Goal: Task Accomplishment & Management: Use online tool/utility

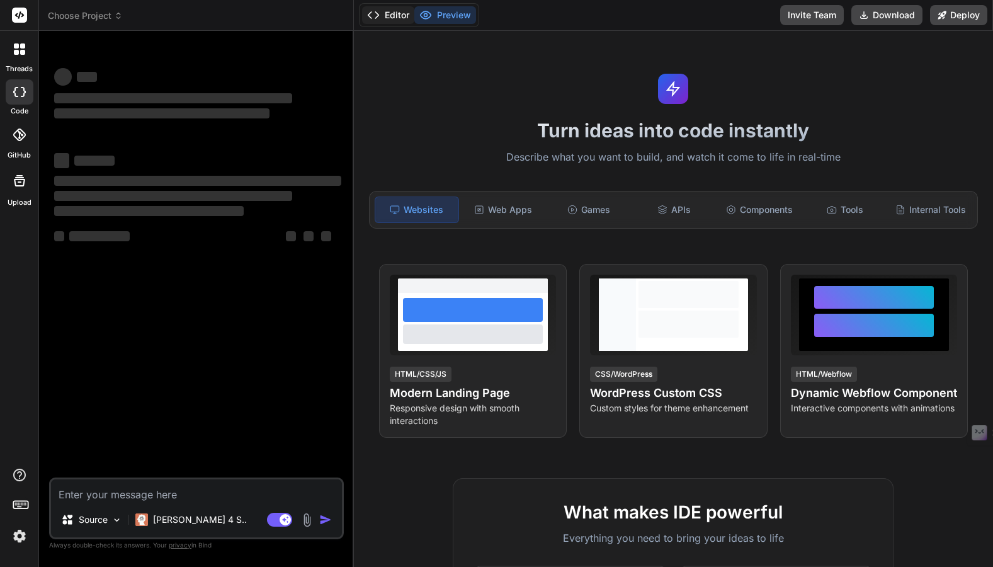
type textarea "x"
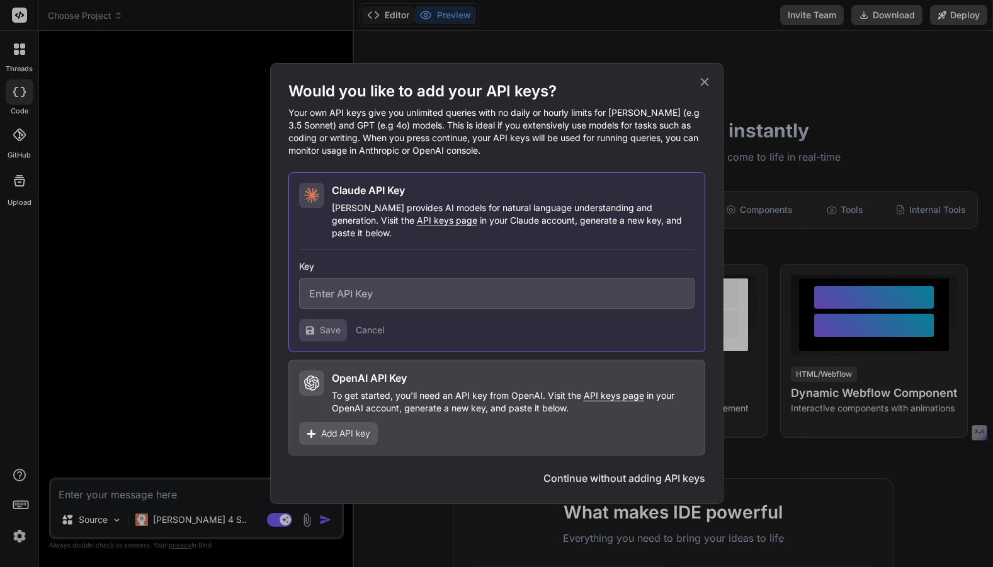
click at [388, 13] on div "Would you like to add your API keys? Your own API keys give you unlimited queri…" at bounding box center [496, 283] width 993 height 567
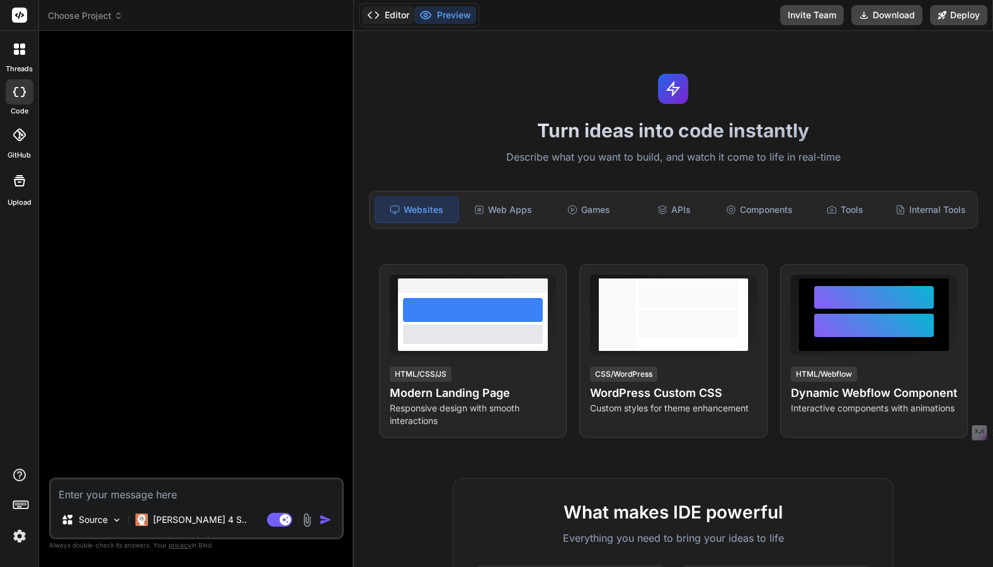
click at [388, 13] on button "Editor" at bounding box center [388, 15] width 52 height 18
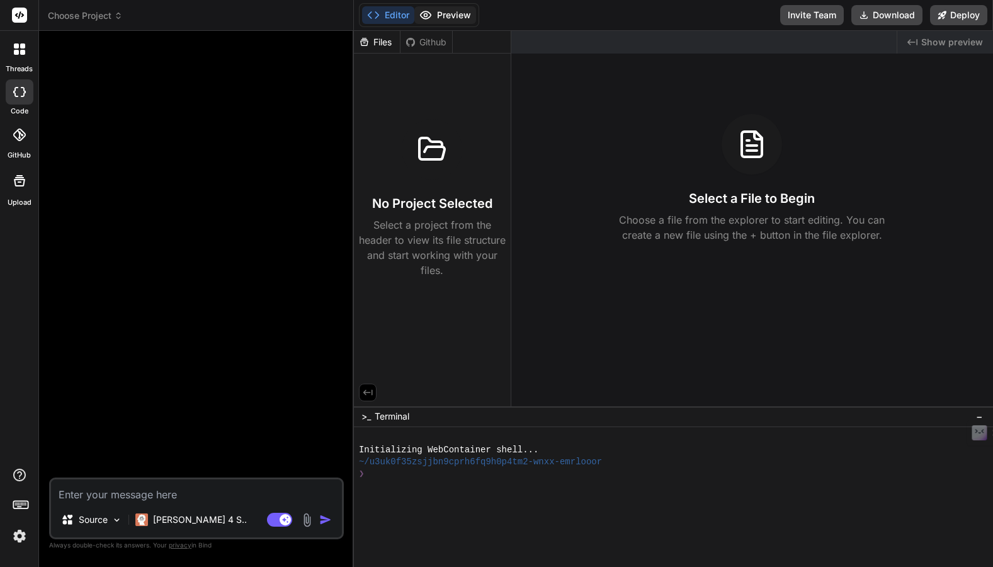
click at [430, 13] on icon at bounding box center [425, 15] width 13 height 13
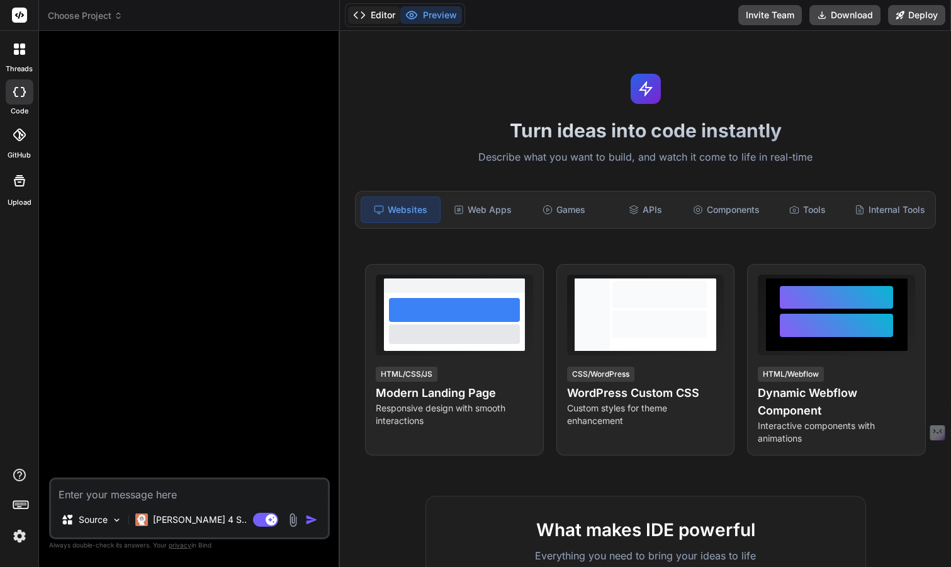
click at [378, 13] on button "Editor" at bounding box center [374, 15] width 52 height 18
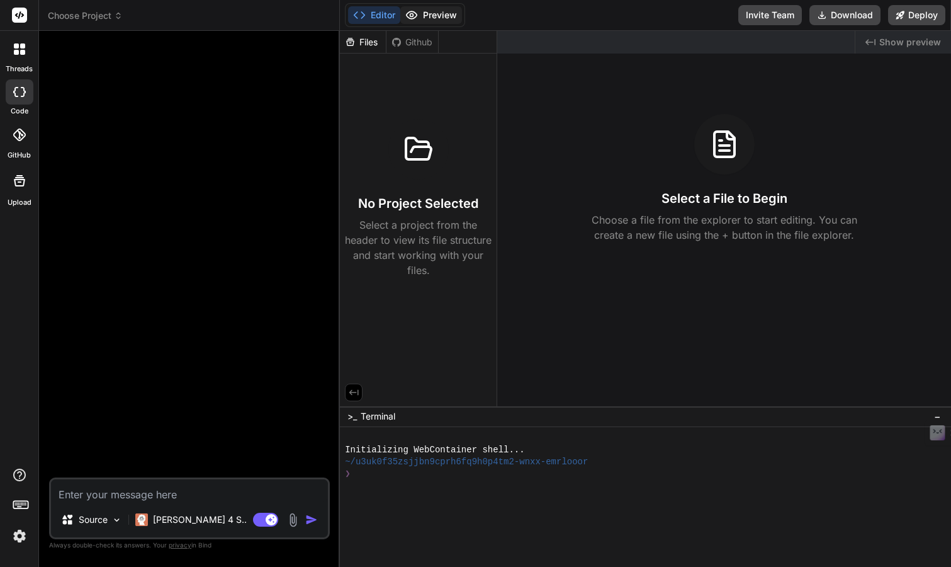
click at [429, 11] on button "Preview" at bounding box center [431, 15] width 62 height 18
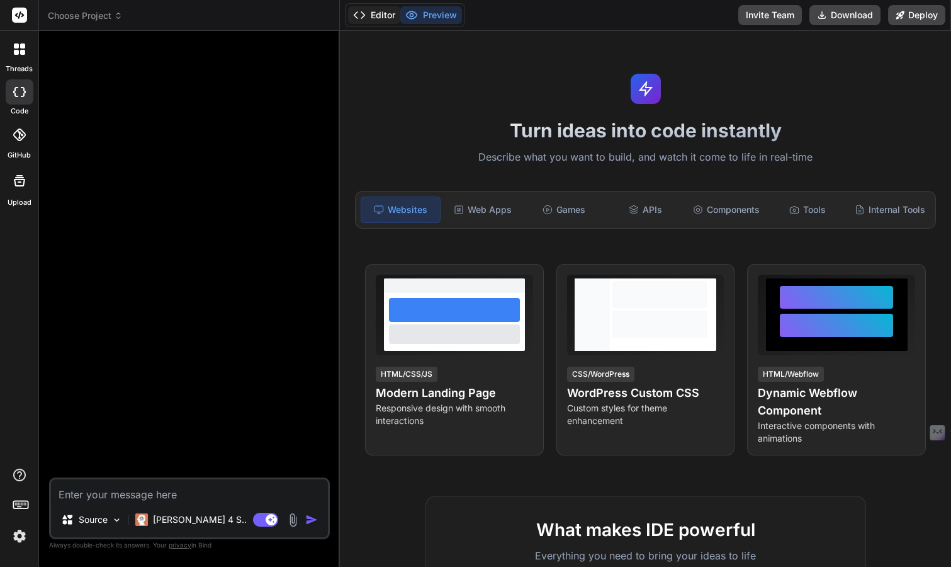
click at [391, 17] on button "Editor" at bounding box center [374, 15] width 52 height 18
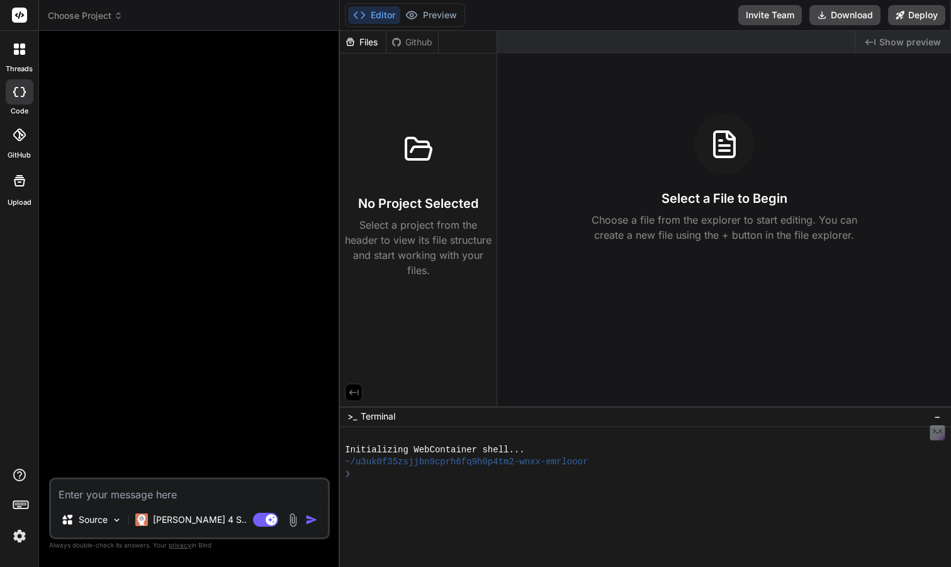
click at [24, 189] on div at bounding box center [19, 181] width 30 height 30
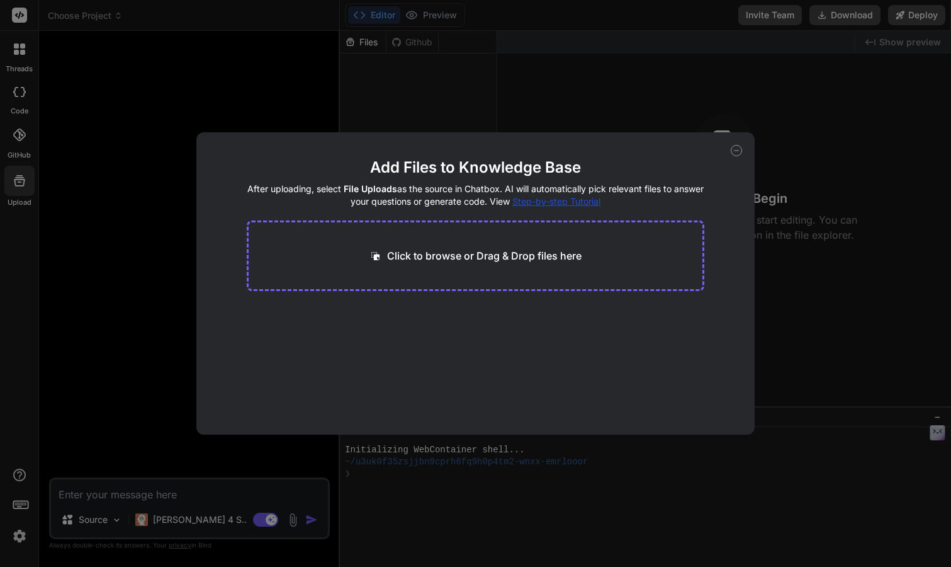
click at [733, 149] on icon at bounding box center [736, 150] width 11 height 11
type textarea "x"
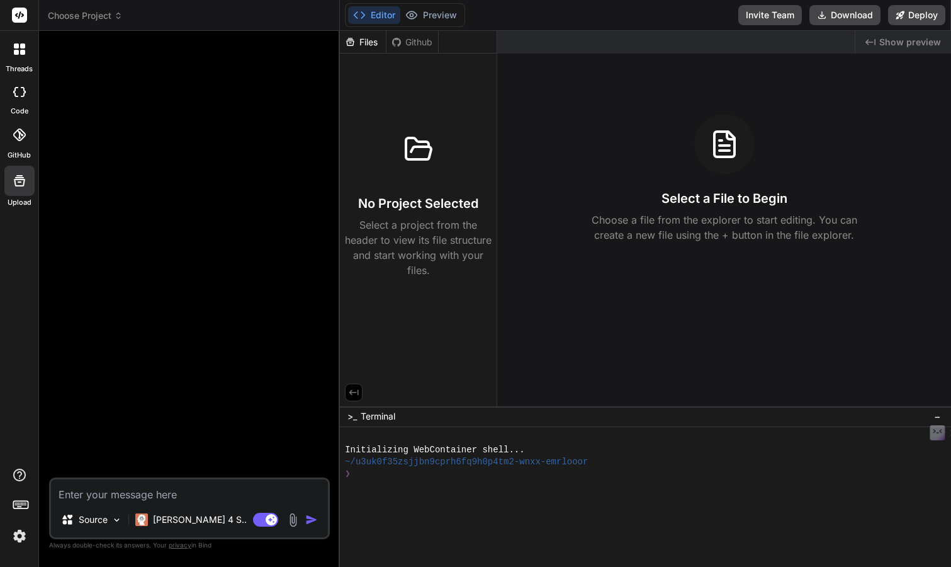
click at [65, 18] on span "Choose Project" at bounding box center [85, 15] width 75 height 13
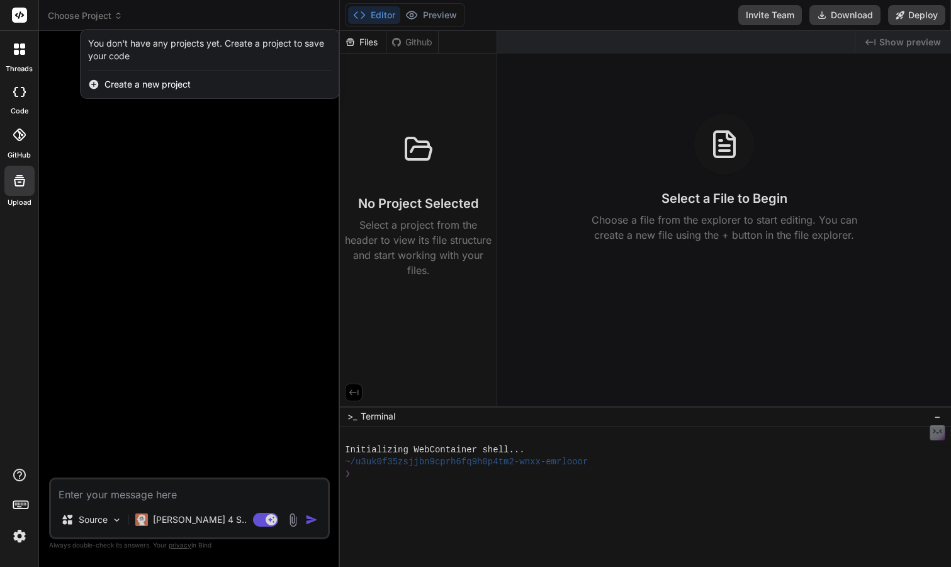
click at [130, 82] on span "Create a new project" at bounding box center [147, 84] width 86 height 13
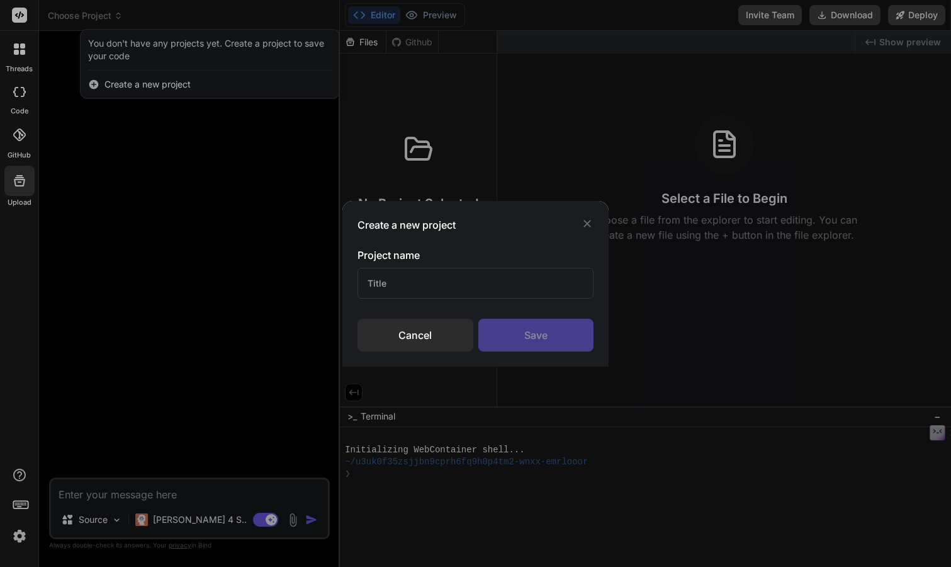
click at [480, 283] on input "text" at bounding box center [476, 283] width 236 height 31
type input "n"
type input "chatBizPro"
click at [541, 326] on div "Save" at bounding box center [536, 335] width 116 height 33
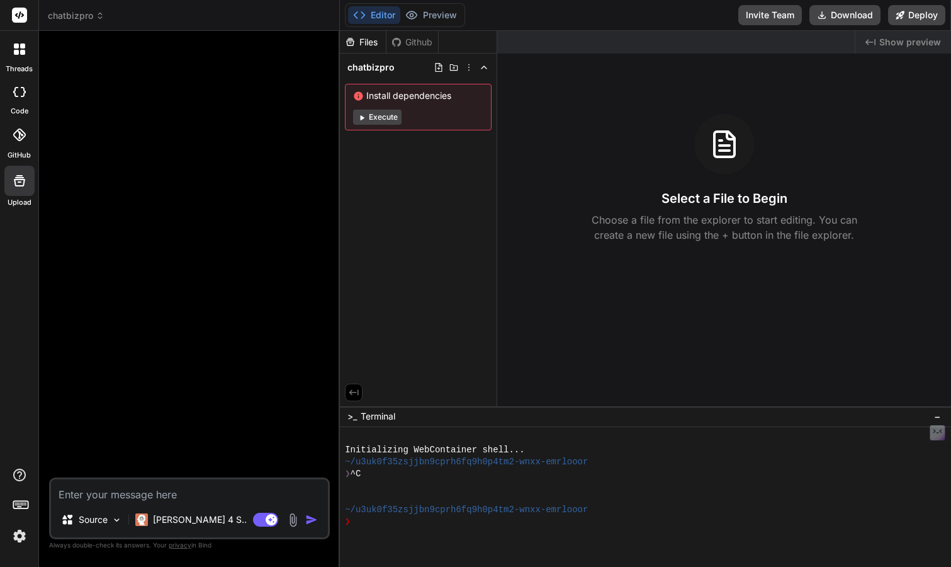
click at [393, 112] on button "Execute" at bounding box center [377, 117] width 48 height 15
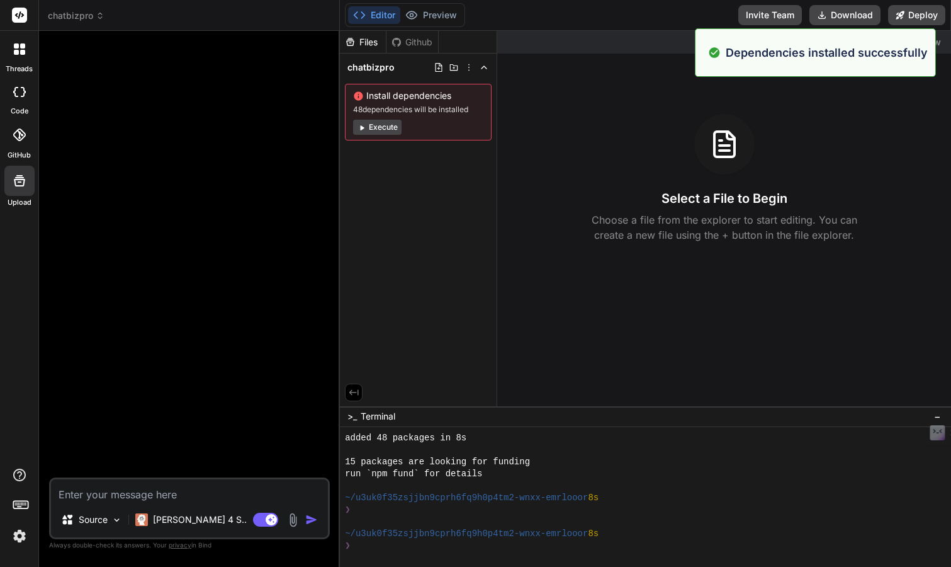
scroll to position [155, 0]
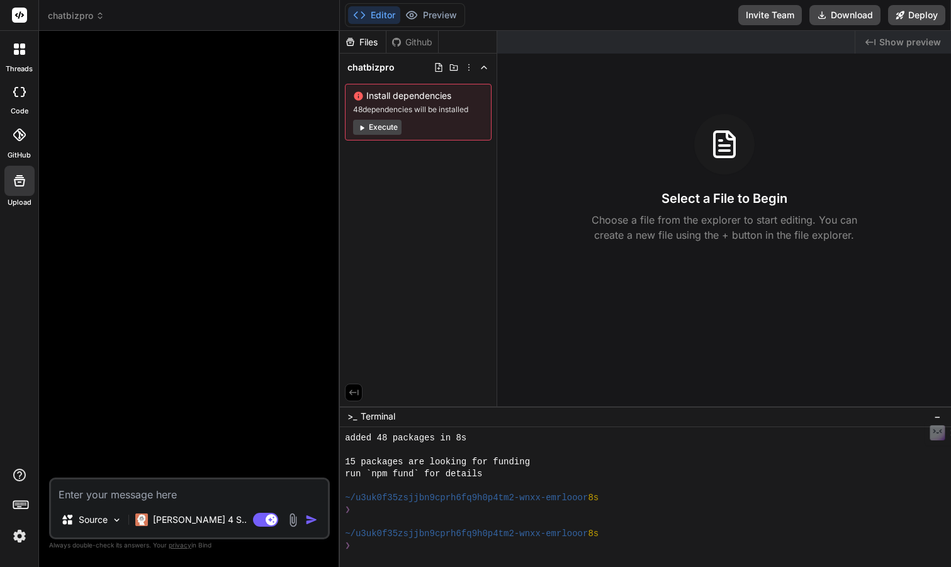
click at [380, 131] on button "Execute" at bounding box center [377, 127] width 48 height 15
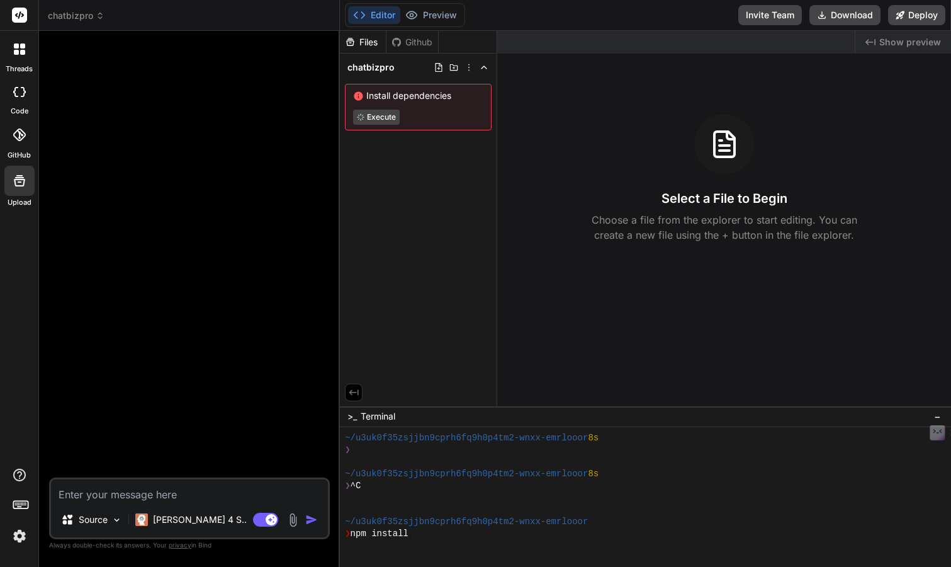
scroll to position [298, 0]
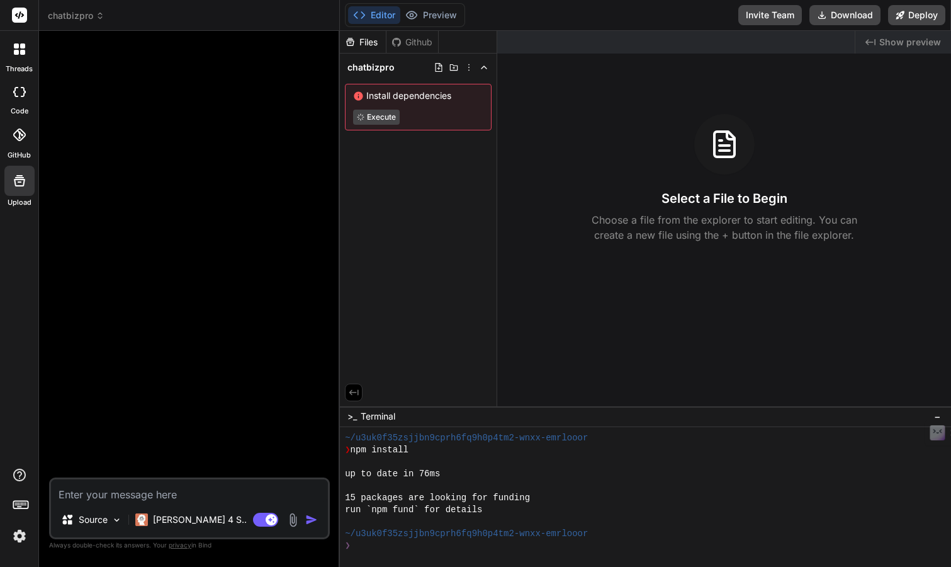
type textarea "x"
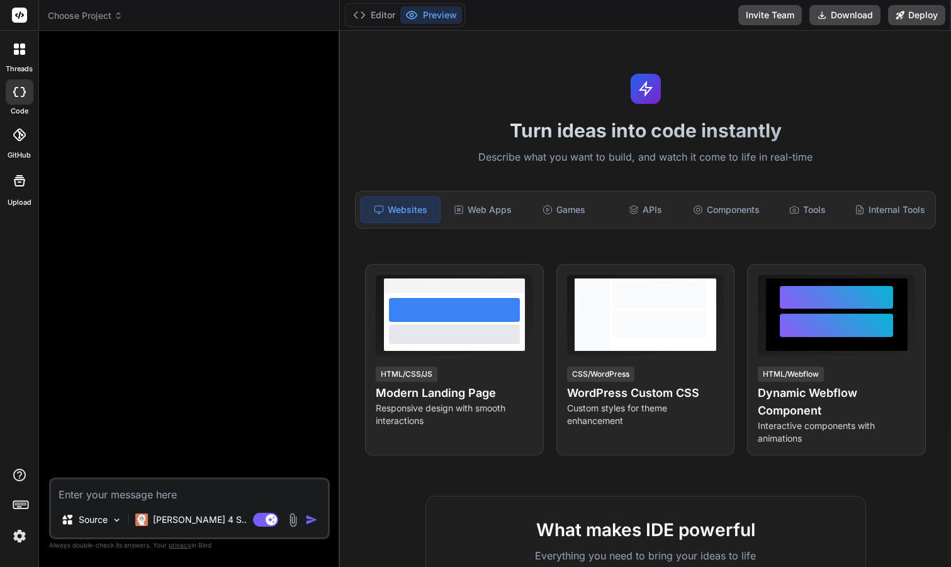
type textarea "x"
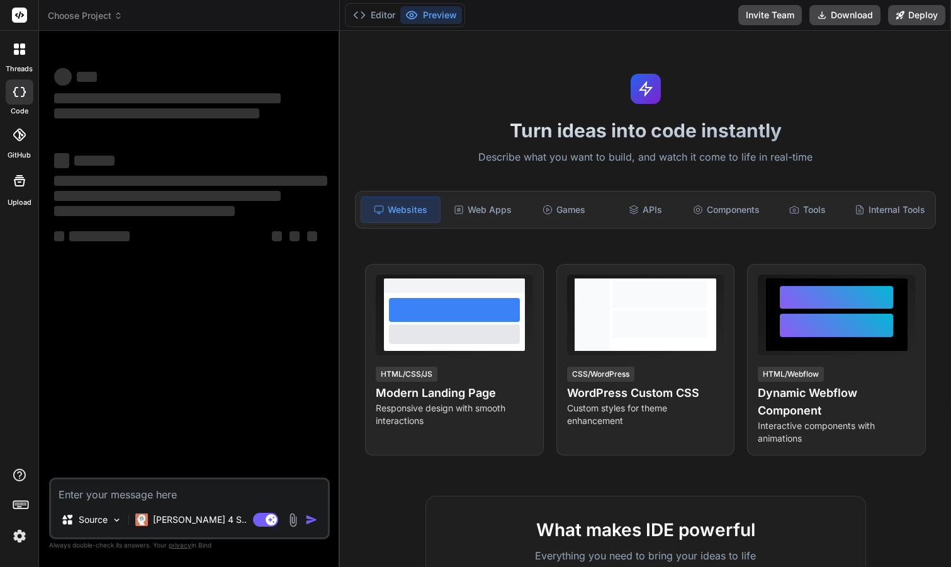
type textarea "x"
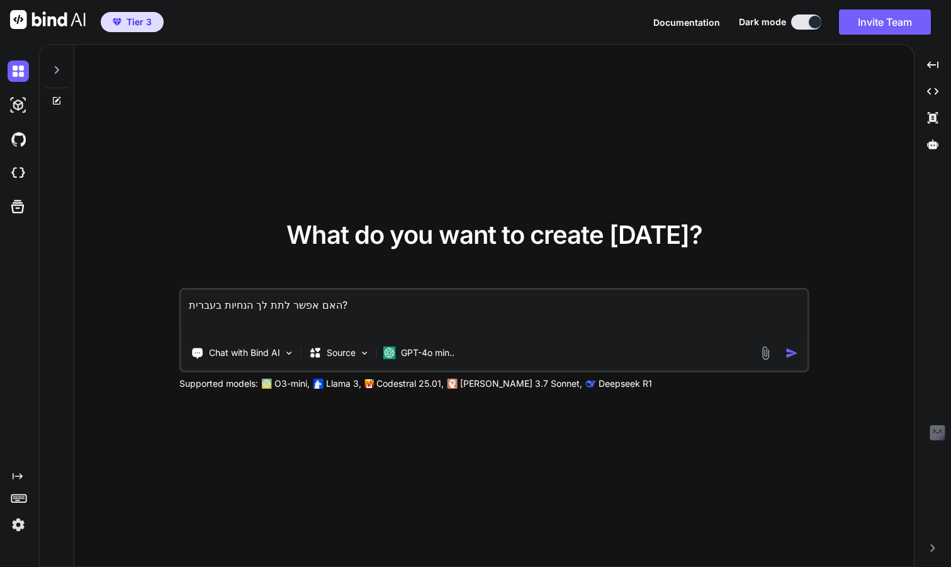
click at [424, 320] on textarea "האם אפשר לתת לך הנחיות בעברית?" at bounding box center [494, 313] width 626 height 47
click at [286, 354] on img at bounding box center [289, 352] width 11 height 11
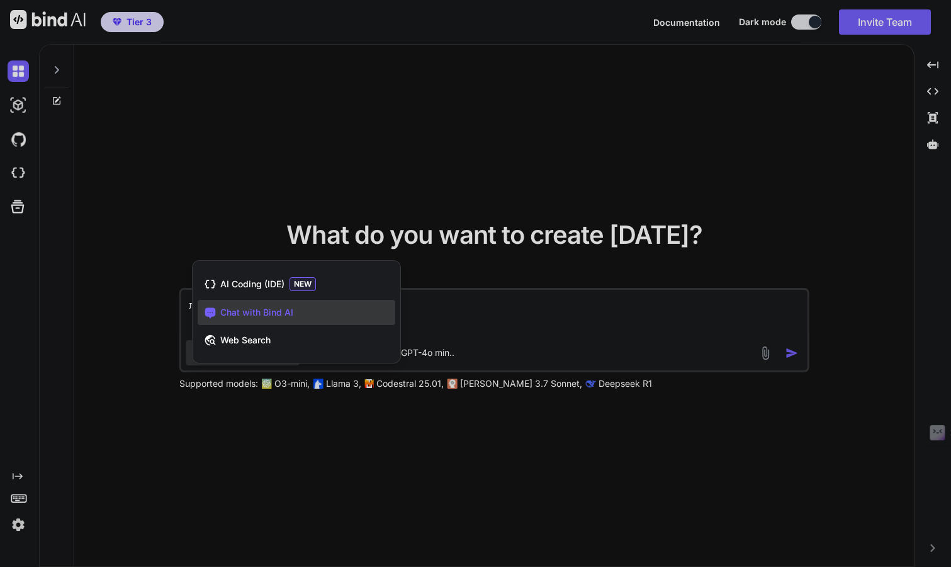
click at [281, 210] on div at bounding box center [475, 283] width 951 height 567
type textarea "x"
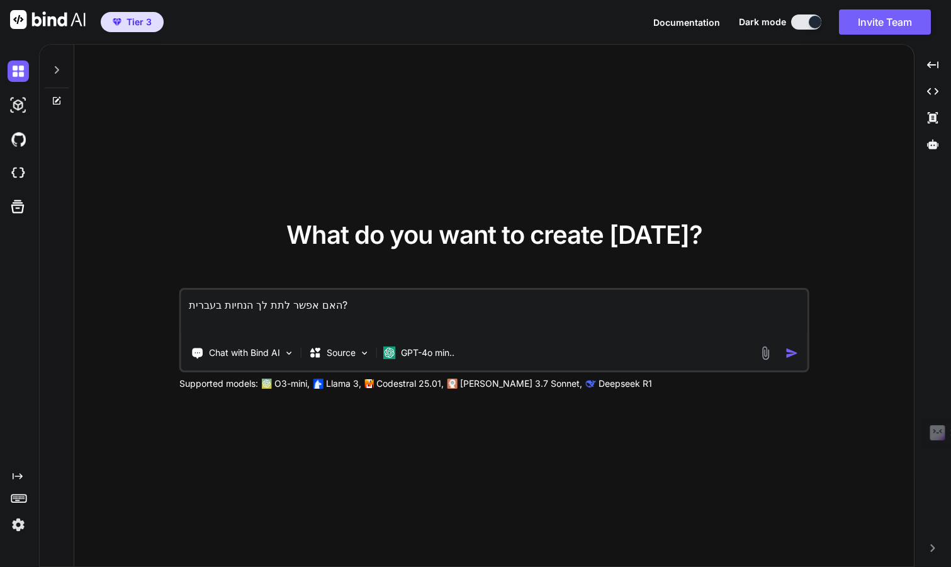
click at [265, 303] on textarea "האם אפשר לתת לך הנחיות בעברית?" at bounding box center [494, 313] width 626 height 47
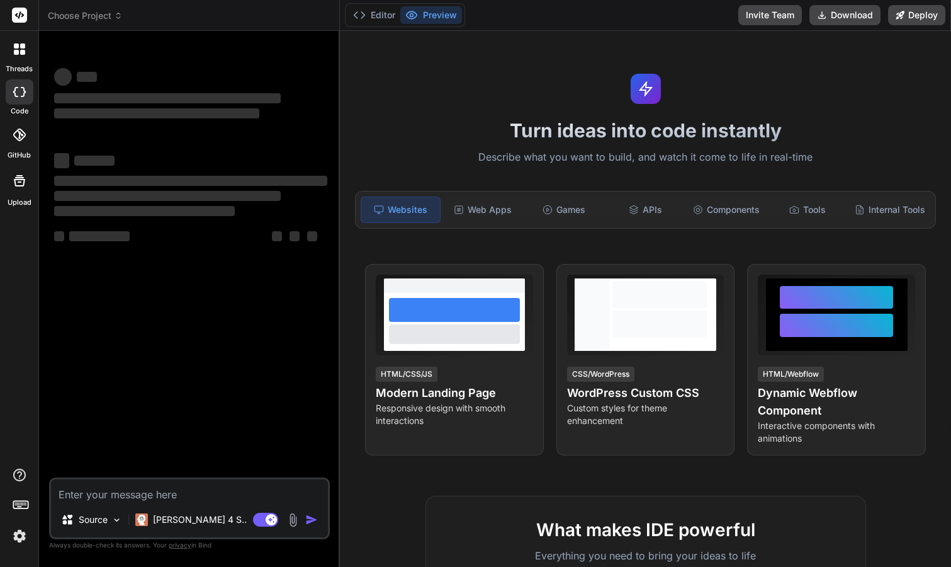
type textarea "x"
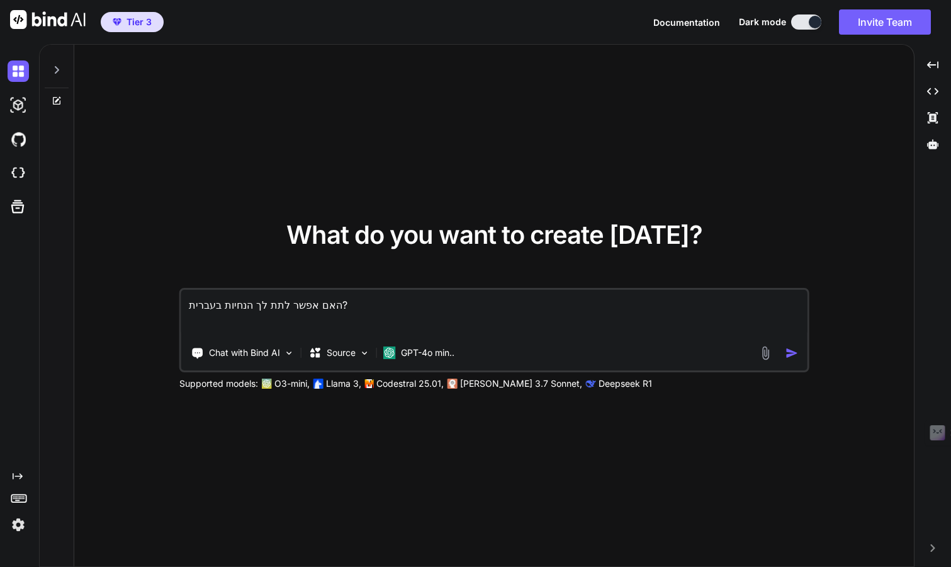
click at [444, 292] on textarea "האם אפשר לתת לך הנחיות בעברית?" at bounding box center [494, 313] width 626 height 47
type textarea "x"
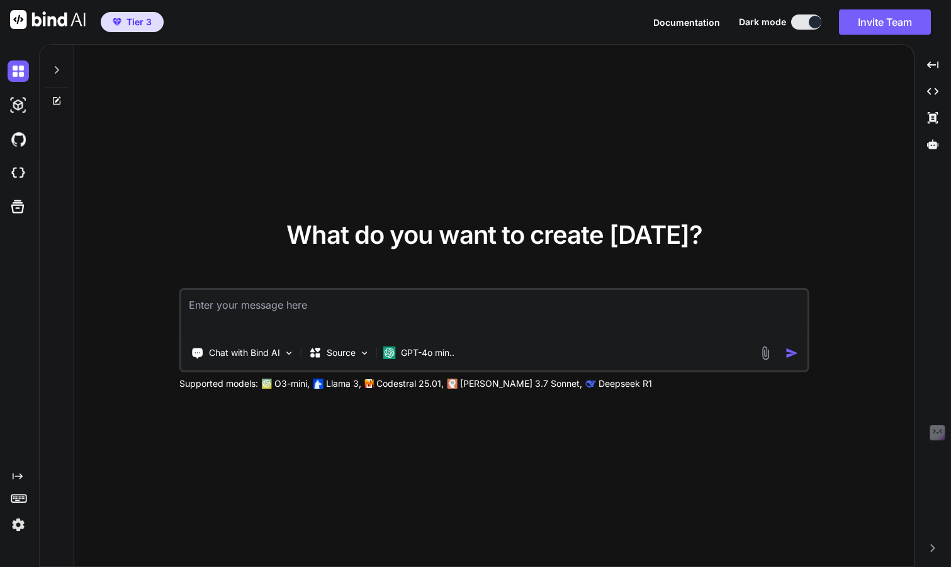
click at [762, 355] on img at bounding box center [765, 353] width 14 height 14
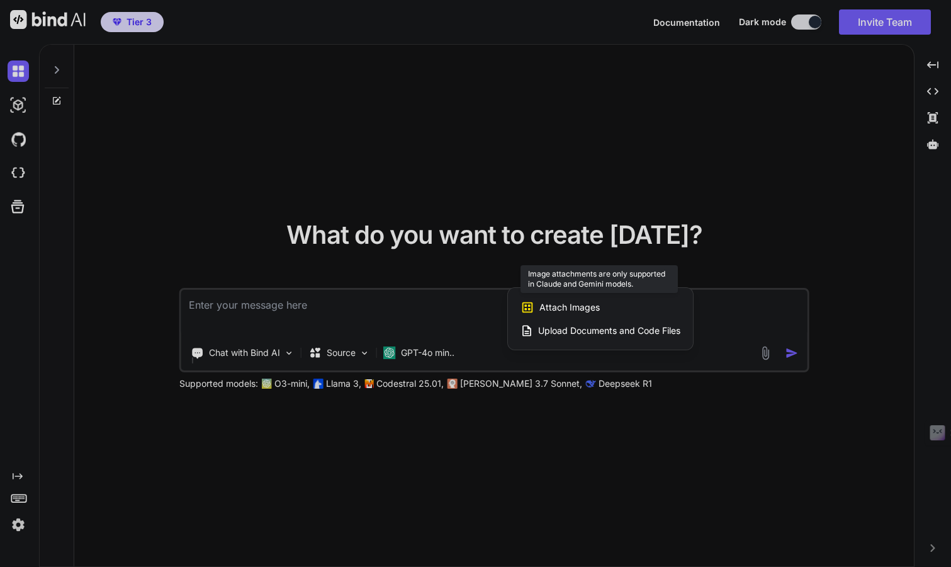
click at [616, 304] on div "Attach Images Image attachments are only supported in Claude and Gemini models." at bounding box center [601, 307] width 160 height 24
click at [596, 329] on span "Upload Documents and Code Files" at bounding box center [609, 330] width 142 height 13
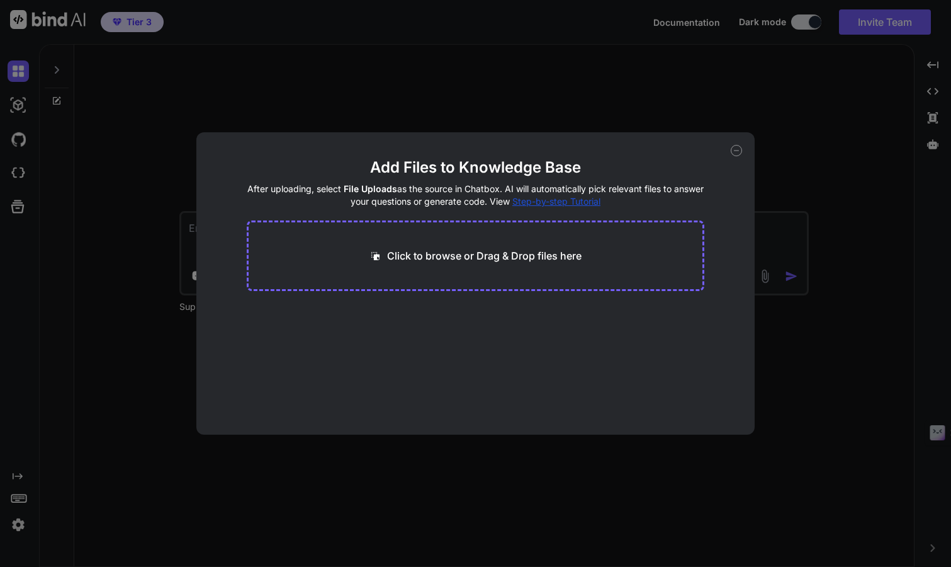
click at [738, 152] on icon at bounding box center [736, 150] width 11 height 11
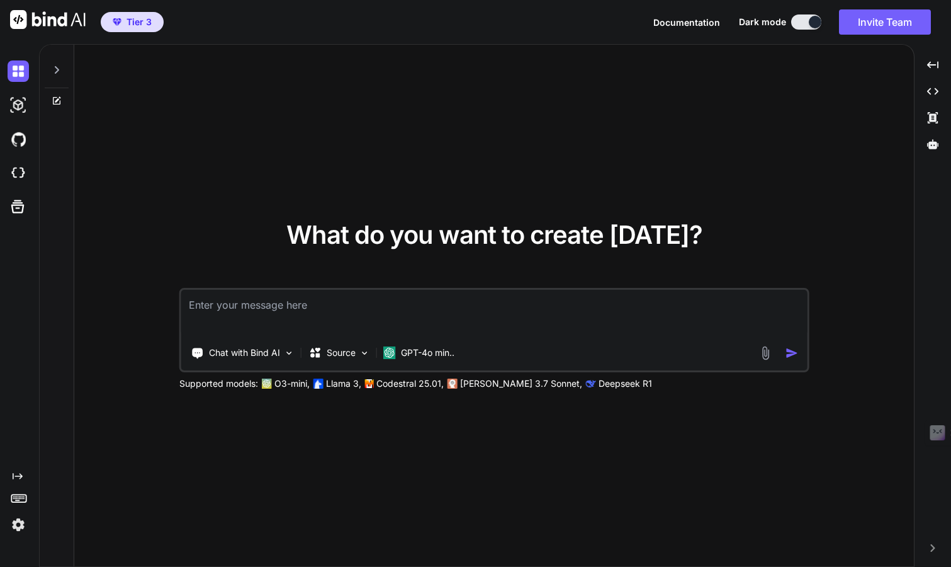
click at [770, 358] on img at bounding box center [765, 353] width 14 height 14
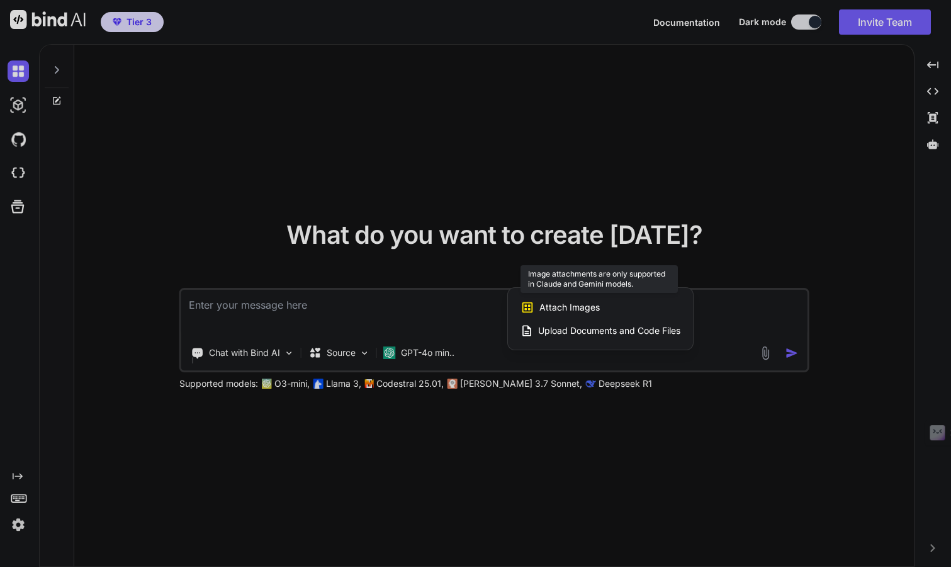
click at [533, 305] on icon at bounding box center [528, 307] width 14 height 14
click at [432, 303] on div at bounding box center [475, 283] width 951 height 567
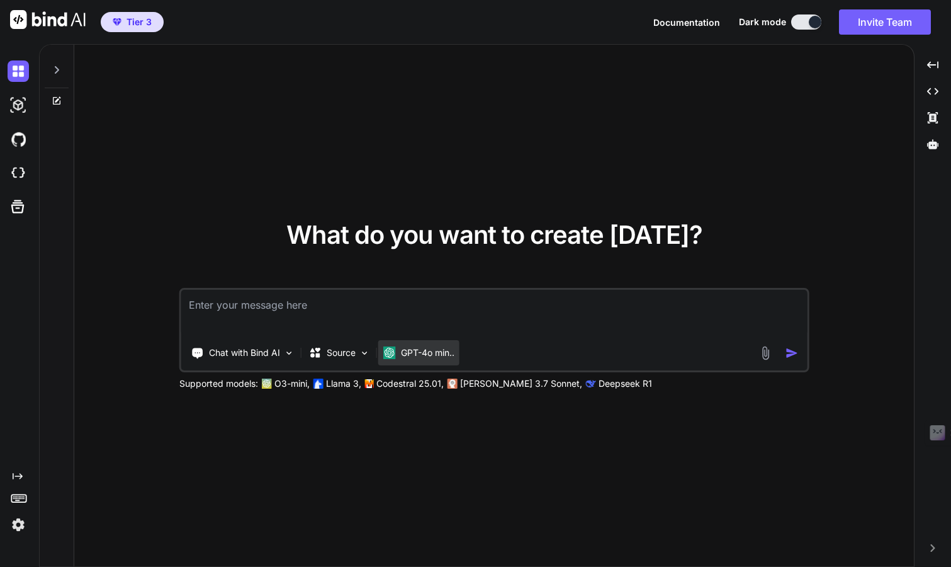
click at [409, 346] on div "GPT-4o min.." at bounding box center [418, 352] width 81 height 25
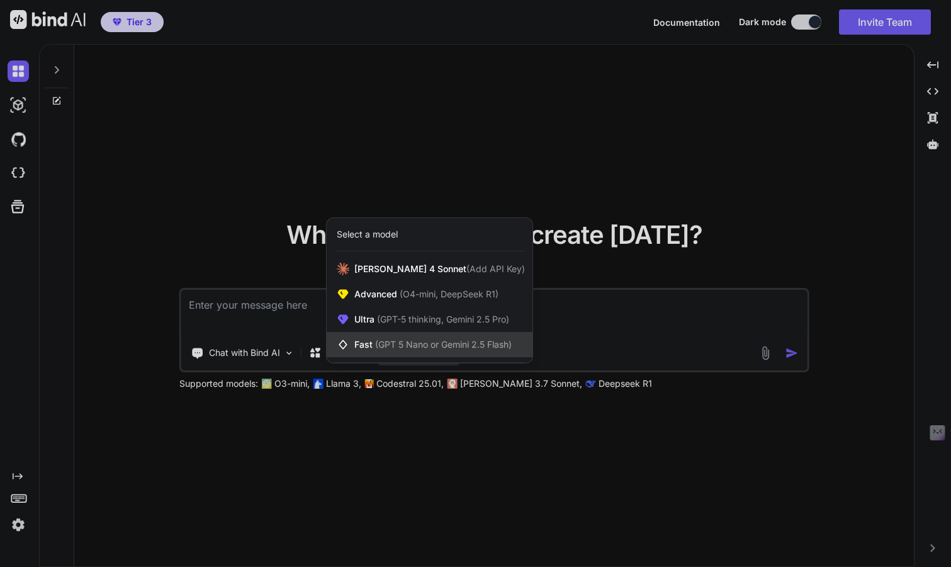
click at [464, 339] on span "(GPT 5 Nano or Gemini 2.5 Flash)" at bounding box center [443, 344] width 137 height 11
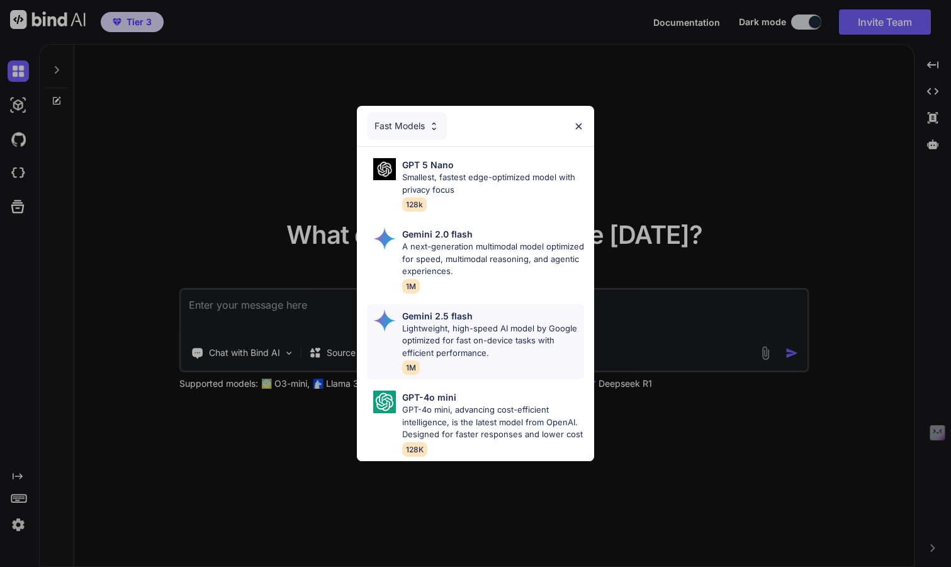
click at [492, 322] on p "Lightweight, high-speed AI model by Google optimized for fast on-device tasks w…" at bounding box center [493, 340] width 183 height 37
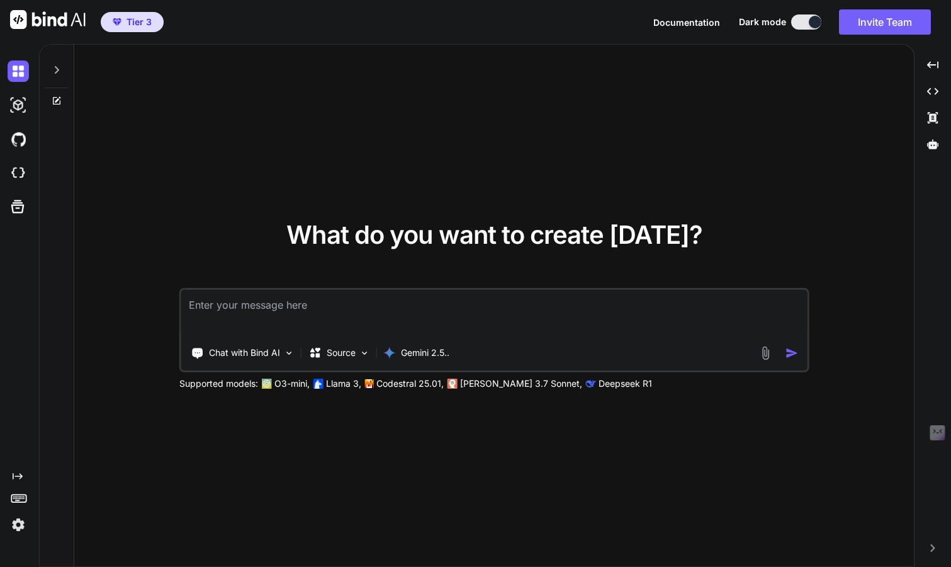
click at [492, 314] on textarea at bounding box center [494, 313] width 626 height 47
click at [768, 354] on img at bounding box center [765, 353] width 14 height 14
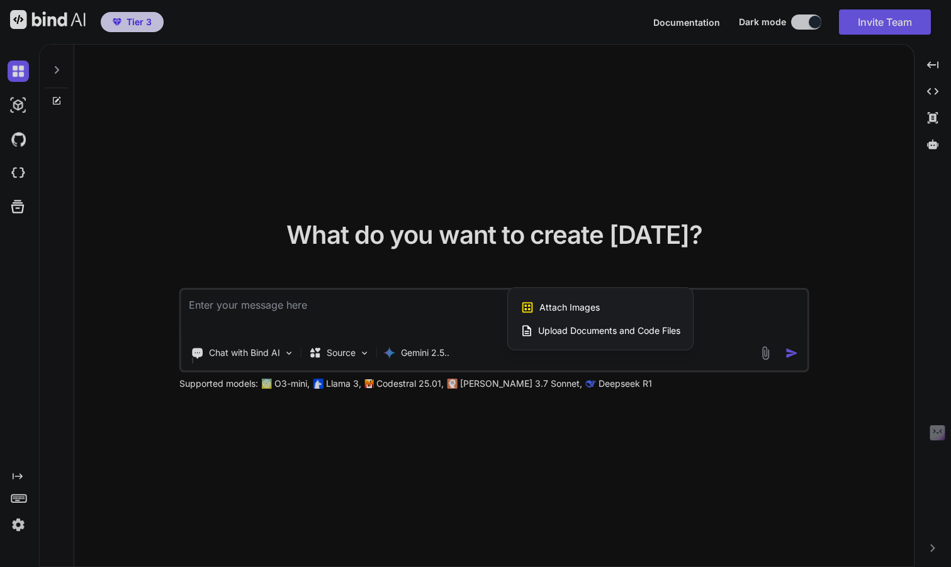
click at [563, 302] on span "Attach Images" at bounding box center [569, 307] width 60 height 13
type textarea "x"
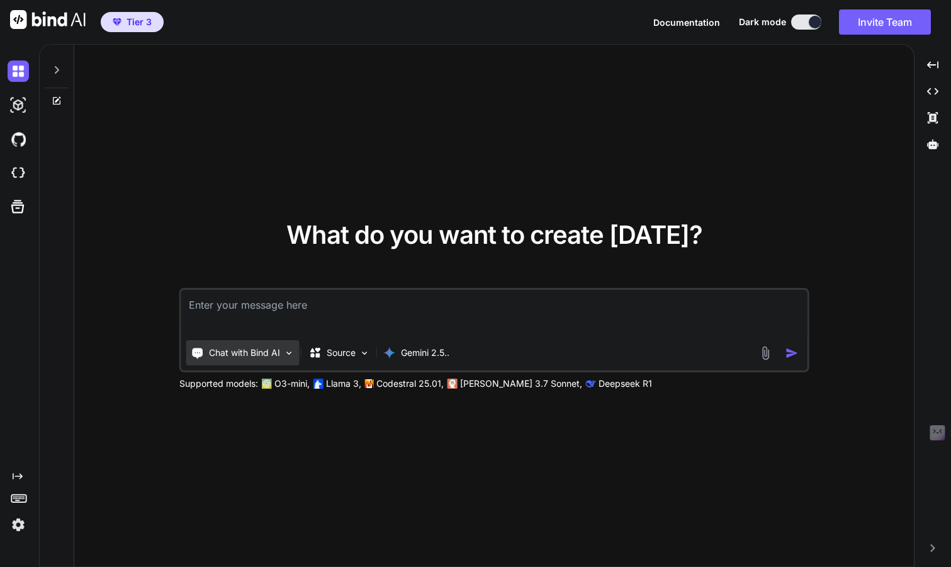
click at [272, 352] on p "Chat with Bind AI" at bounding box center [244, 352] width 71 height 13
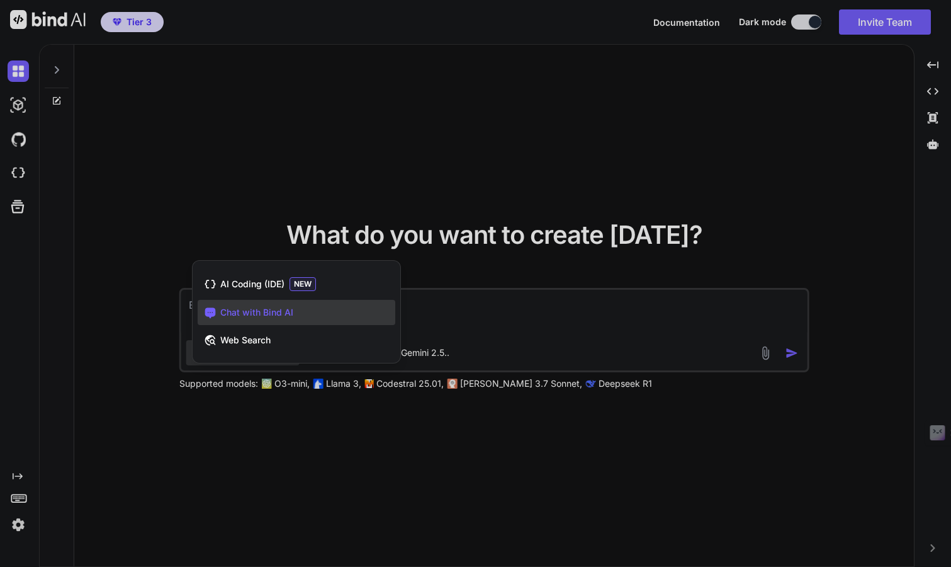
click at [273, 212] on div at bounding box center [475, 283] width 951 height 567
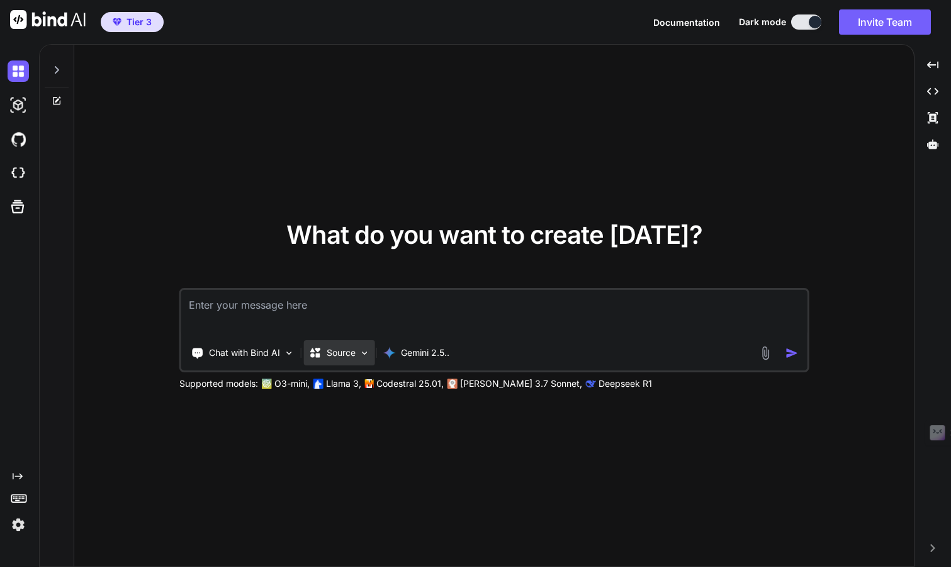
click at [327, 359] on div "Source" at bounding box center [339, 352] width 71 height 25
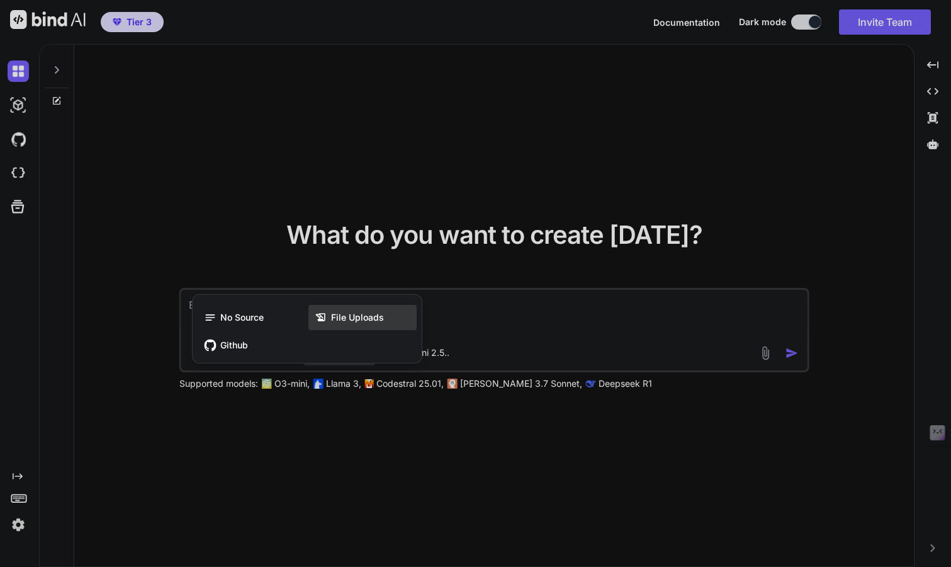
click at [328, 314] on icon at bounding box center [323, 317] width 16 height 13
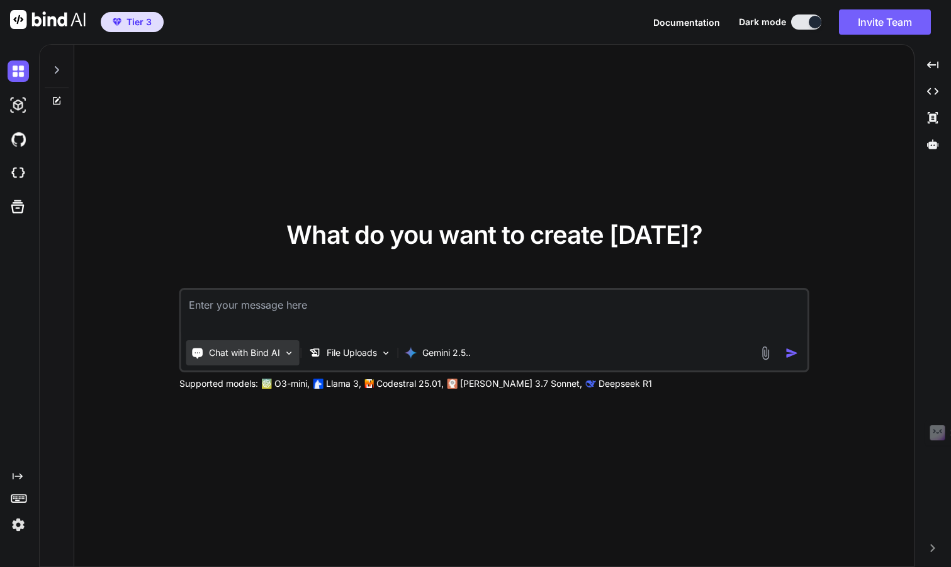
click at [279, 347] on p "Chat with Bind AI" at bounding box center [244, 352] width 71 height 13
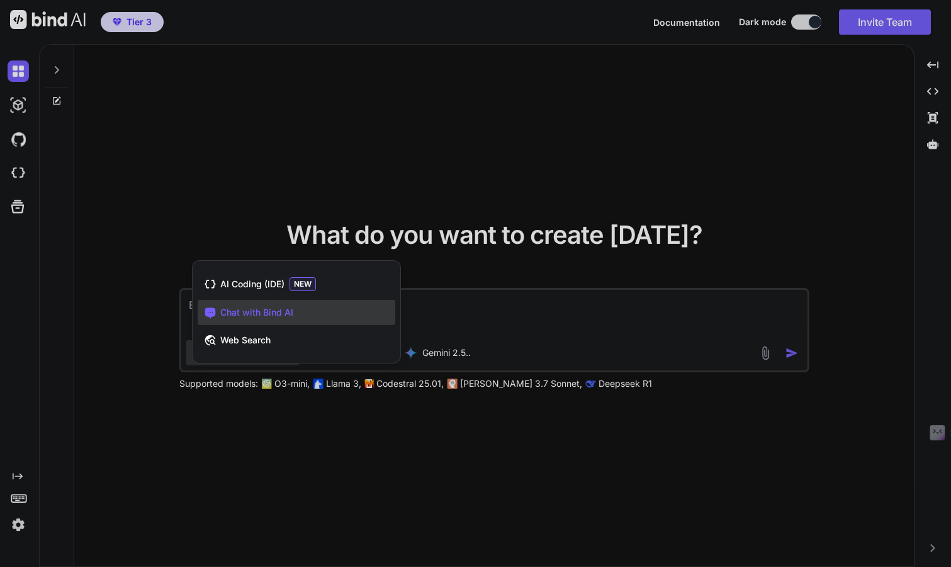
click at [286, 203] on div at bounding box center [475, 283] width 951 height 567
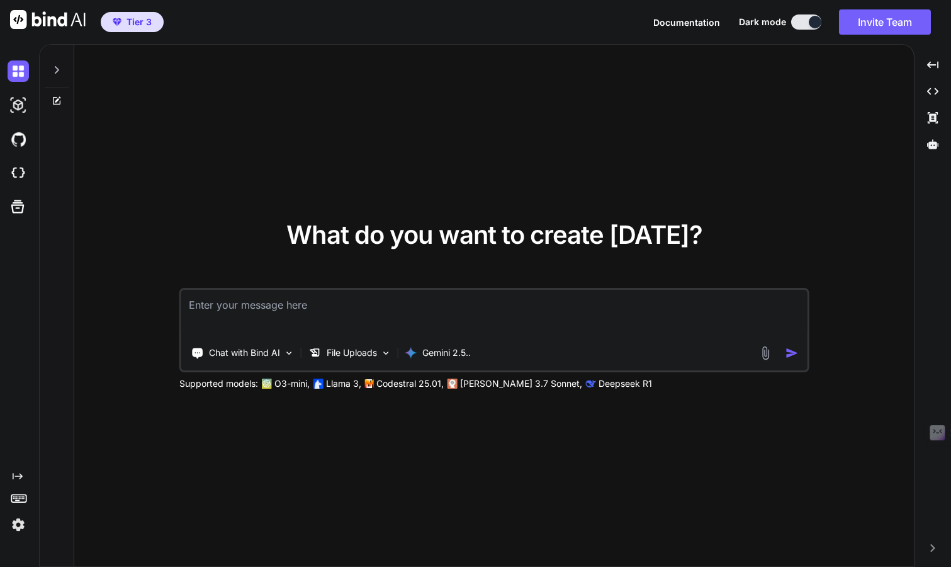
click at [49, 102] on div at bounding box center [57, 101] width 34 height 10
click at [54, 103] on icon at bounding box center [57, 101] width 10 height 10
click at [59, 65] on icon at bounding box center [57, 70] width 10 height 10
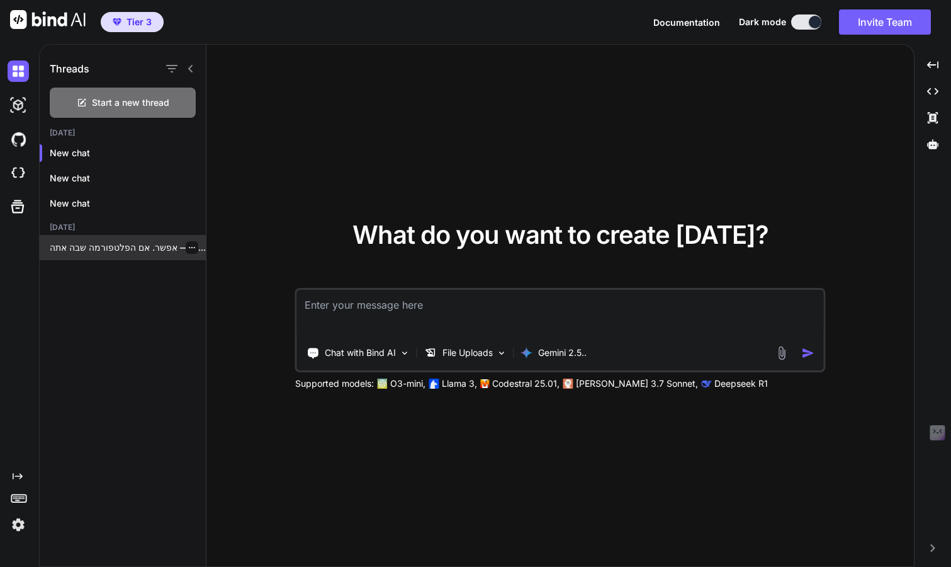
click at [130, 247] on p "כן — אפשר. אם הפלטפורמה שבה אתה..." at bounding box center [128, 247] width 156 height 13
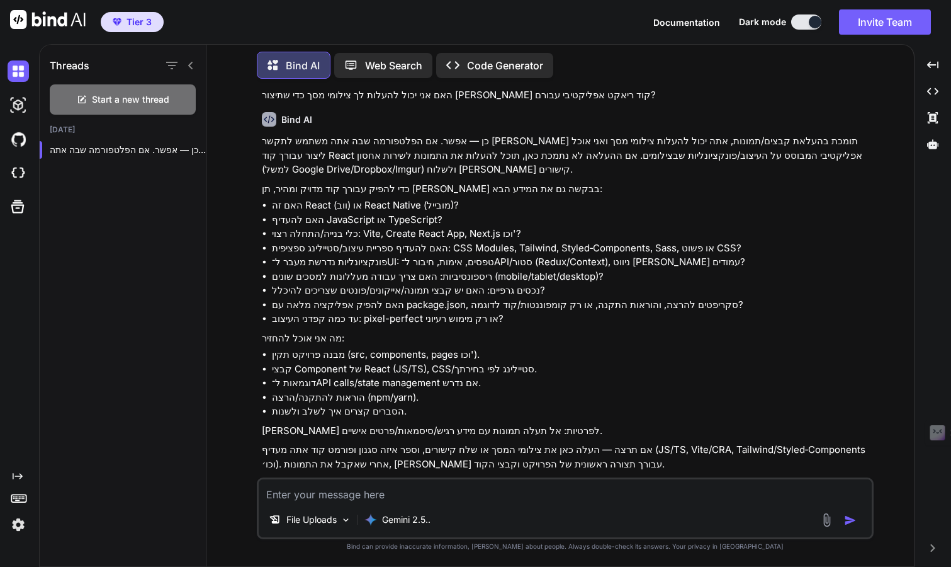
scroll to position [175, 0]
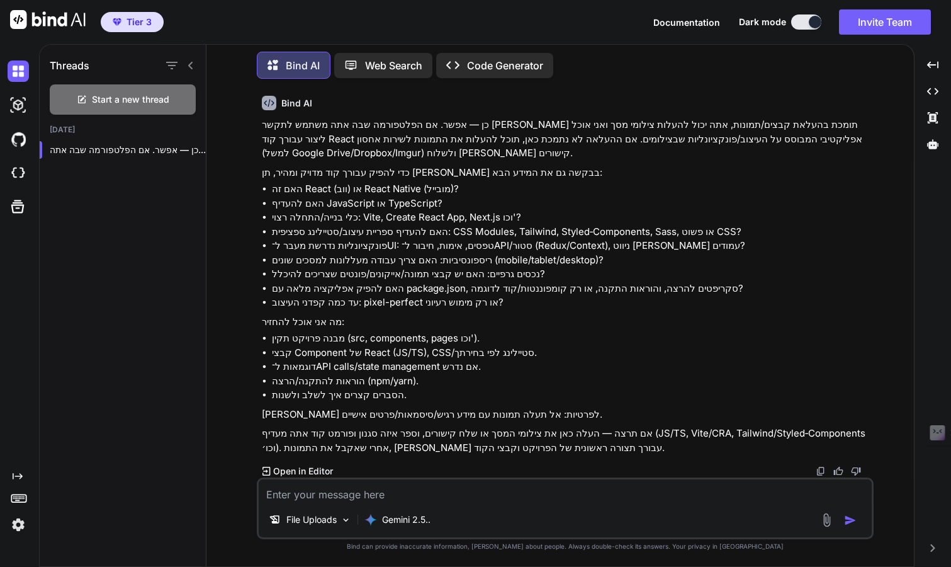
click at [557, 496] on textarea at bounding box center [565, 490] width 613 height 23
type textarea "z"
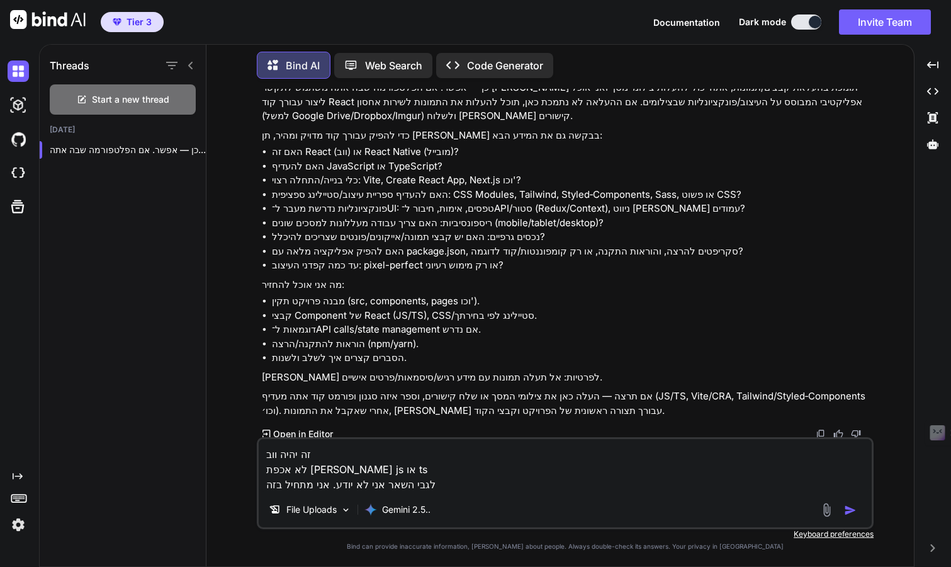
scroll to position [215, 0]
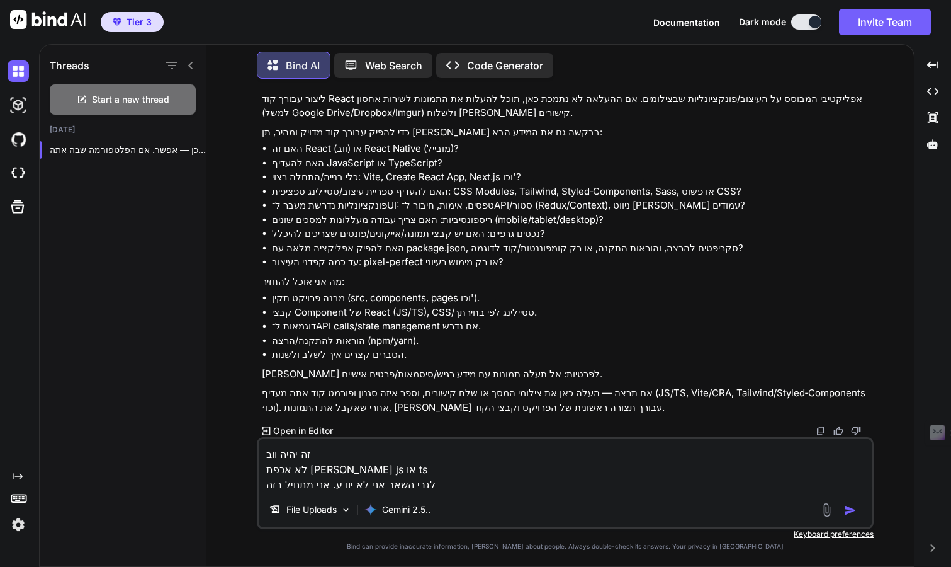
type textarea "זה יהיה ווב לא אכפת לי js או ts לגבי השאר אני לא יודע. אני מתחיל בזה"
click at [856, 513] on img "button" at bounding box center [850, 510] width 13 height 13
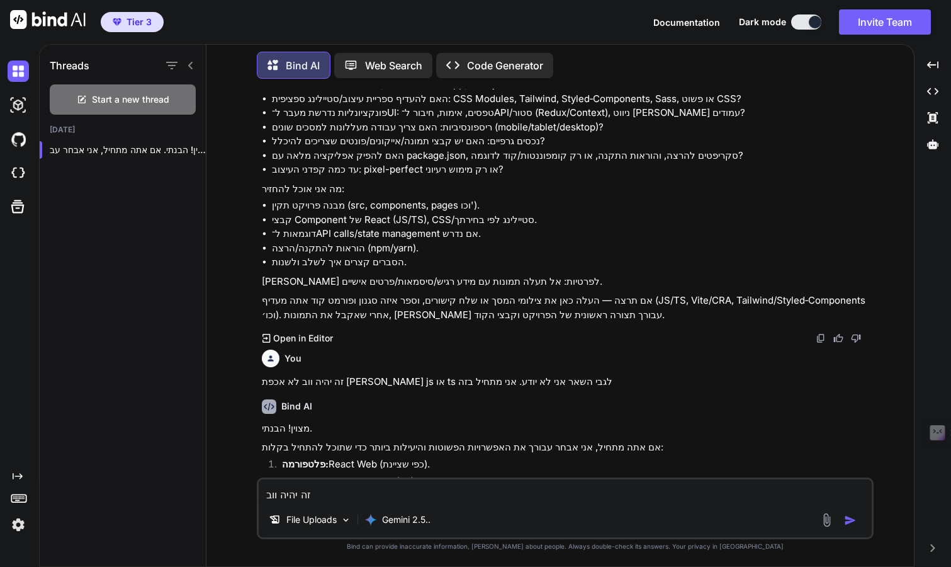
scroll to position [526, 0]
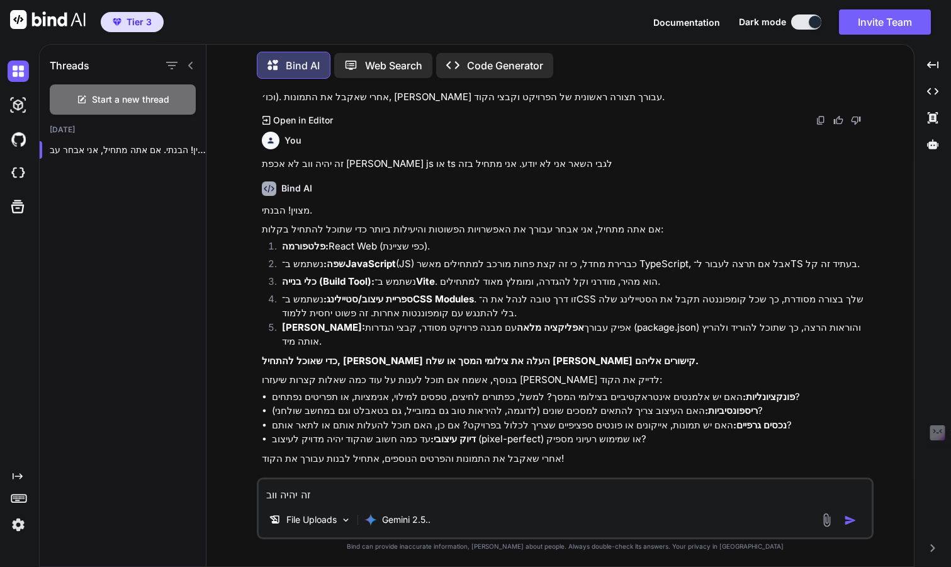
click at [524, 505] on div "זה יהיה ווב לא אכפת לי js או ts לגבי השאר אני לא יודע. אני מתחיל בזה File Uploa…" at bounding box center [565, 508] width 617 height 62
click at [525, 499] on textarea "זה יהיה ווב לא אכפת לי js או ts לגבי השאר אני לא יודע. אני מתחיל בזה" at bounding box center [565, 490] width 613 height 23
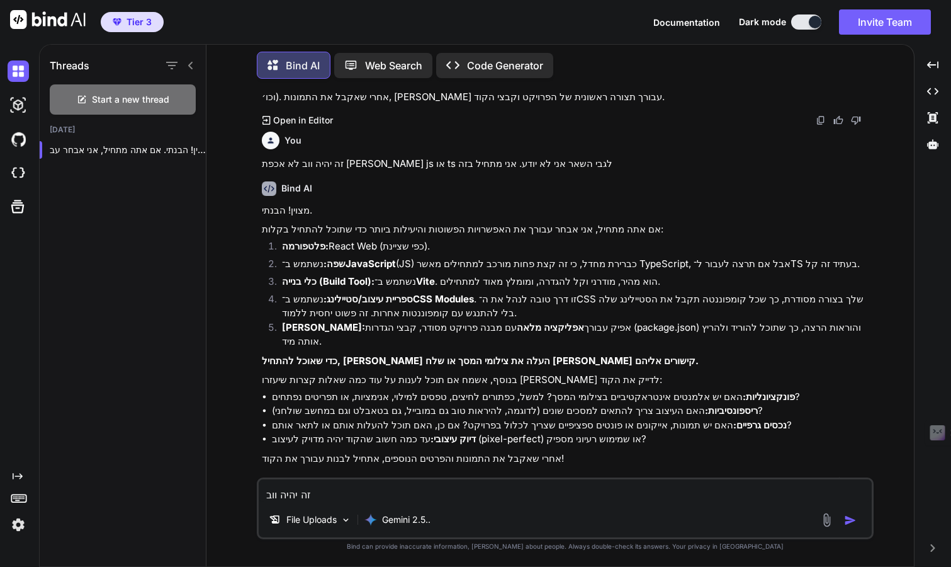
click at [525, 499] on textarea "זה יהיה ווב לא אכפת לי js או ts לגבי השאר אני לא יודע. אני מתחיל בזה" at bounding box center [565, 490] width 613 height 23
type textarea "t"
type textarea "אתה צריך את כל הצילומים יחד או שאני יכול להעלות אחד אחרי השני ולהסביר לגבי כל א…"
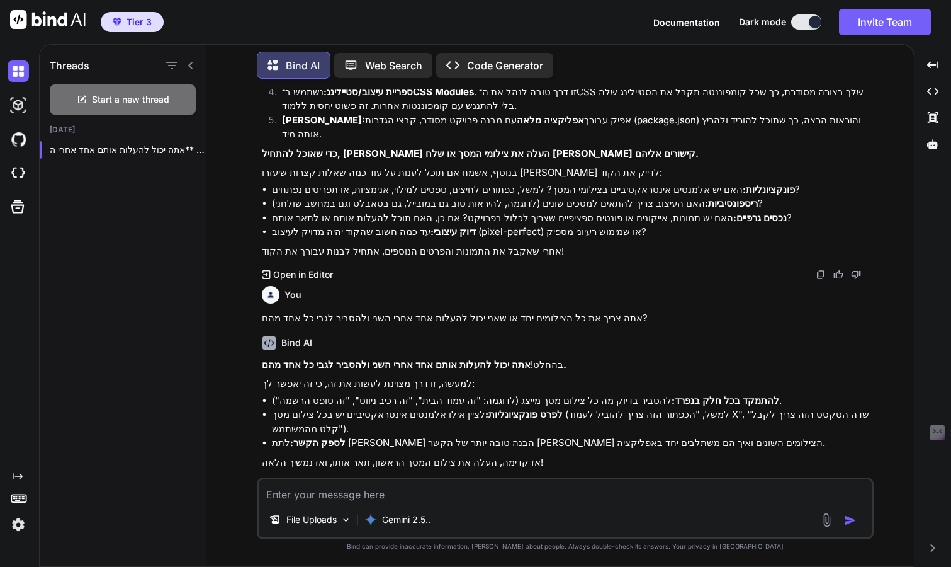
scroll to position [737, 0]
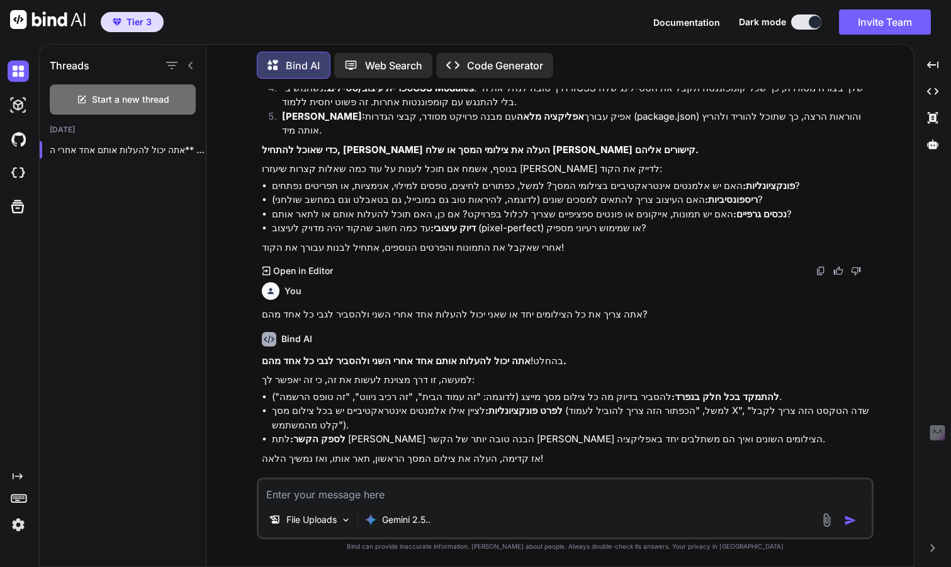
click at [470, 498] on textarea at bounding box center [565, 490] width 613 height 23
type textarea "אז אל תתחיל לעבוד עד שאני לא אבקש ממך"
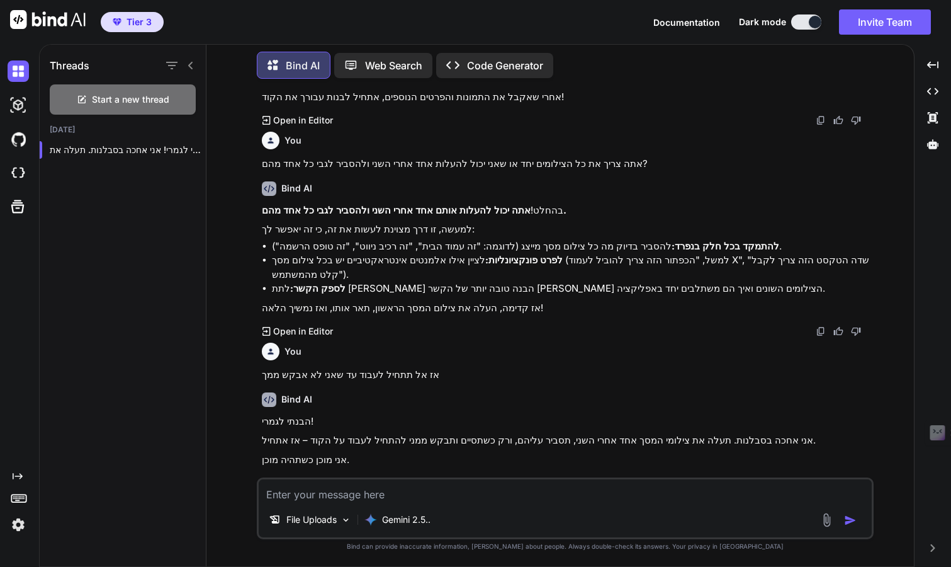
scroll to position [888, 0]
click at [643, 495] on textarea at bounding box center [565, 490] width 613 height 23
click at [480, 499] on textarea at bounding box center [565, 490] width 613 height 23
type textarea "z"
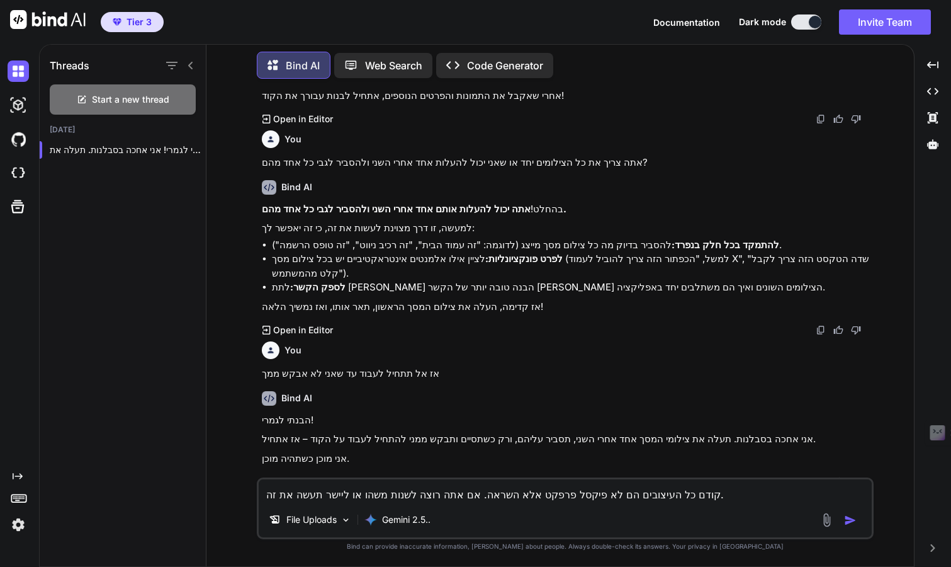
type textarea "קודם כל העיצובים הם לא פיקסל פרפקט אלא השראה. אם אתה רוצה לשנות משהו או ליישר ת…"
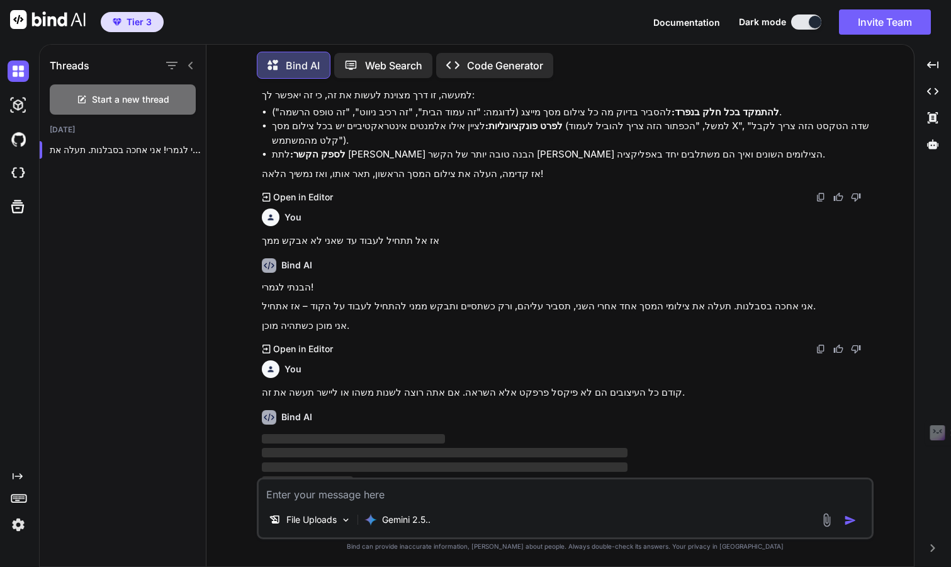
scroll to position [1021, 0]
click at [822, 521] on img at bounding box center [827, 519] width 14 height 14
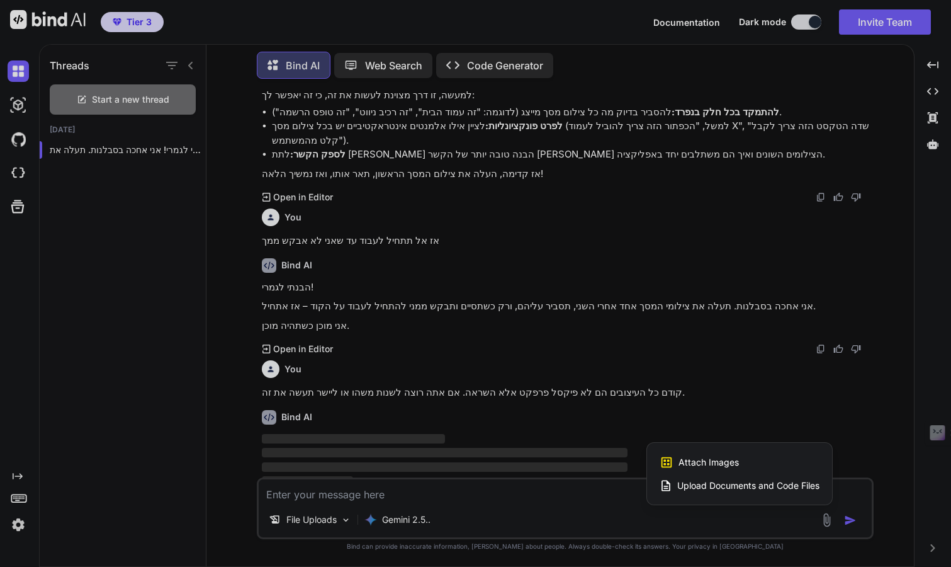
click at [760, 454] on div "Attach Images Image attachments are only supported in Claude and Gemini models." at bounding box center [740, 462] width 160 height 24
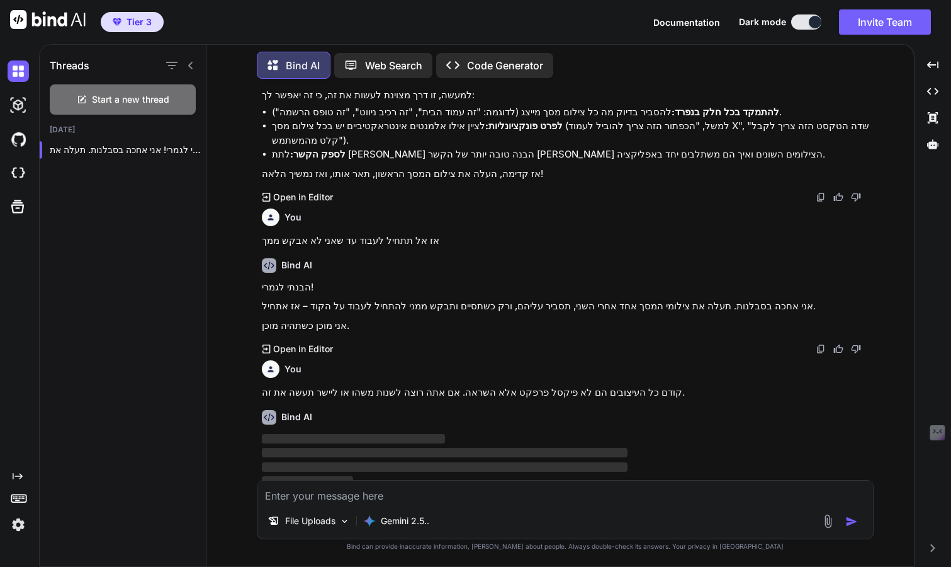
scroll to position [1019, 0]
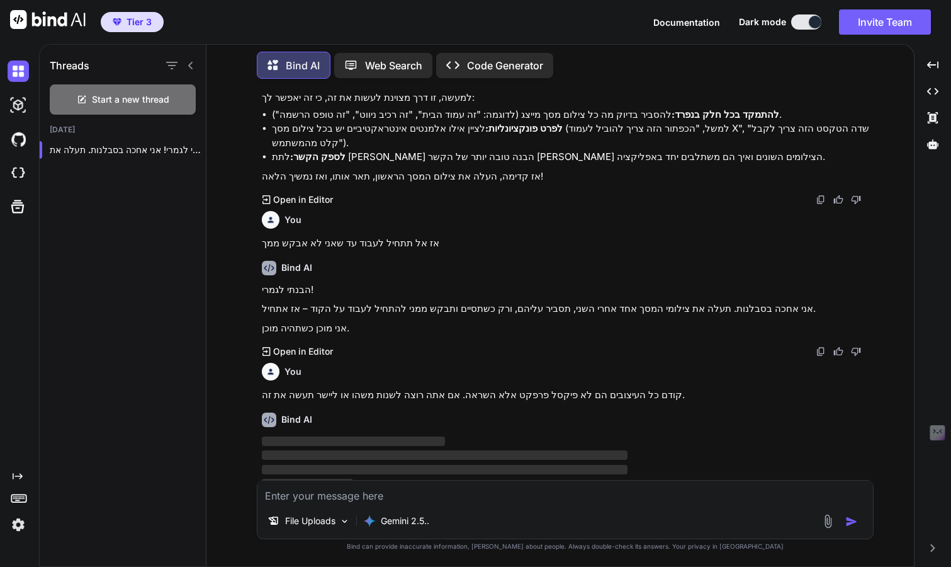
type input "C:\fakepath\bizapp.png"
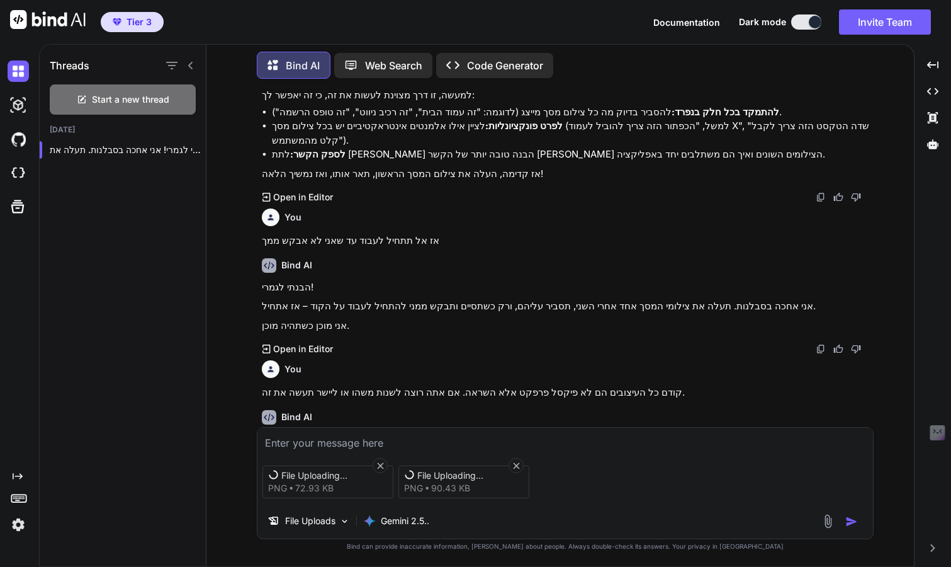
click at [418, 433] on textarea at bounding box center [565, 438] width 616 height 23
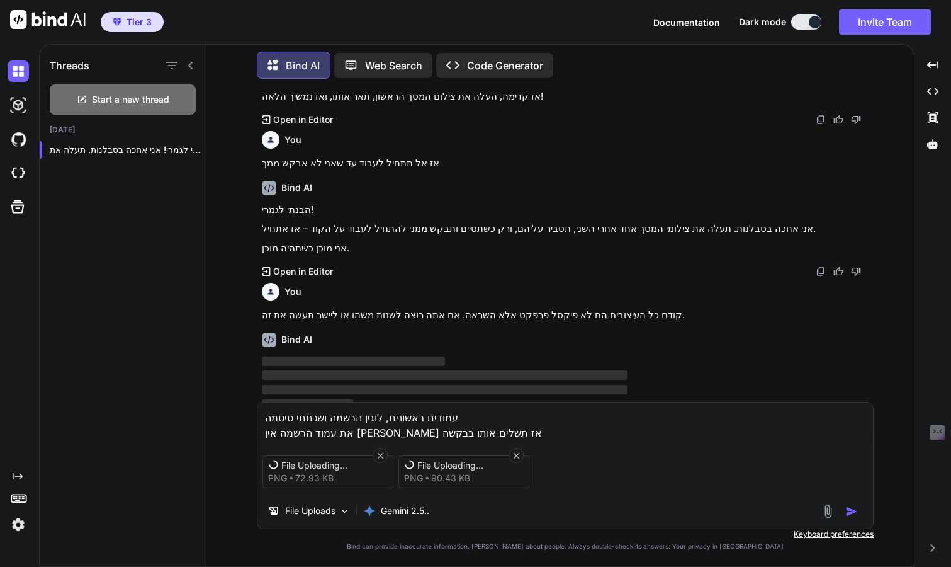
scroll to position [1099, 0]
type textarea "עמודים ראשונים, לוגין הרשמה ושכחתי סיסמה את עמוד הרשמה אין לי אז תשלים אותו בבק…"
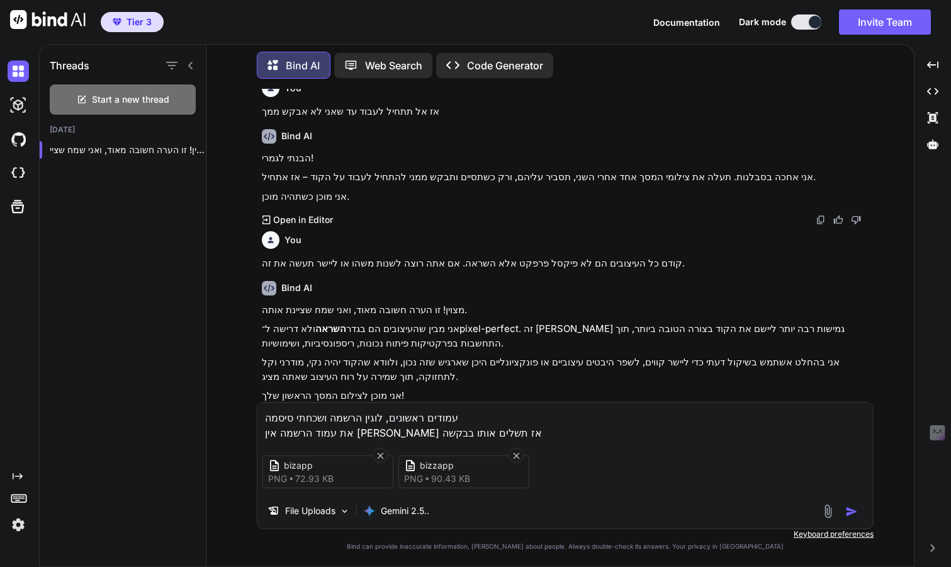
scroll to position [1165, 0]
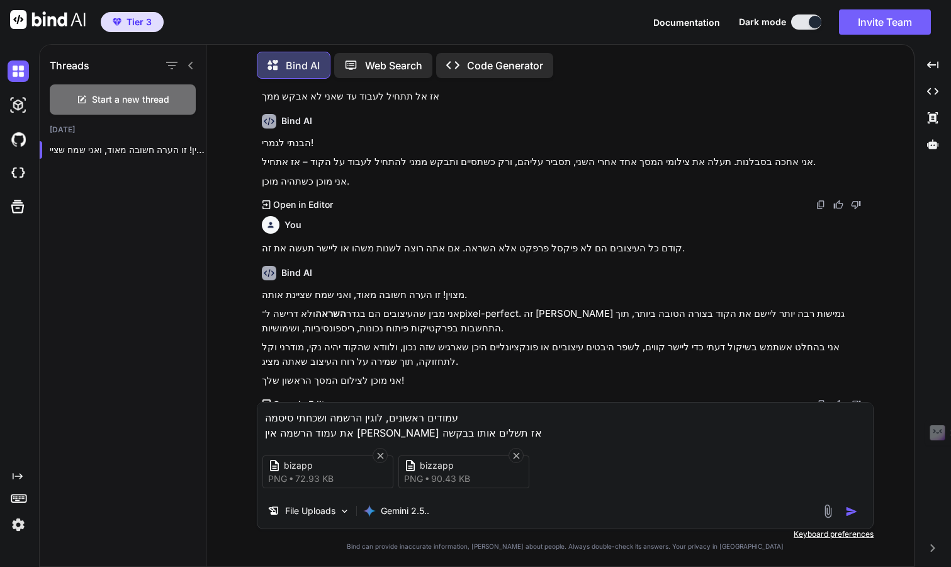
click at [847, 513] on img "button" at bounding box center [851, 511] width 13 height 13
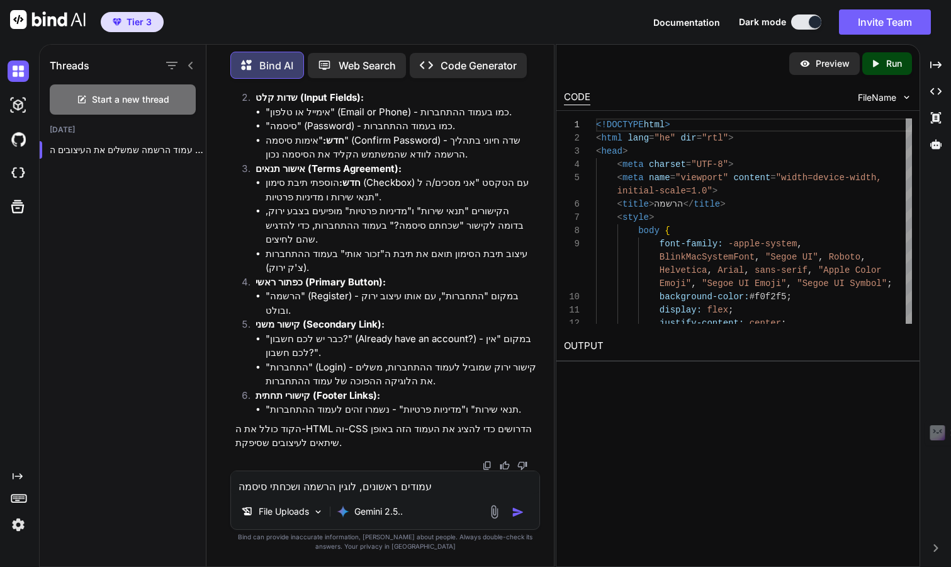
scroll to position [4777, 0]
click at [398, 476] on textarea "עמודים ראשונים, לוגין הרשמה ושכחתי סיסמה את עמוד הרשמה אין לי אז תשלים אותו בבק…" at bounding box center [385, 482] width 308 height 23
type textarea "t"
type textarea "אוקי, עמוד שני זה עמוד שמרכז את כל השיחות והתכתובות"
click at [509, 509] on div at bounding box center [508, 511] width 42 height 14
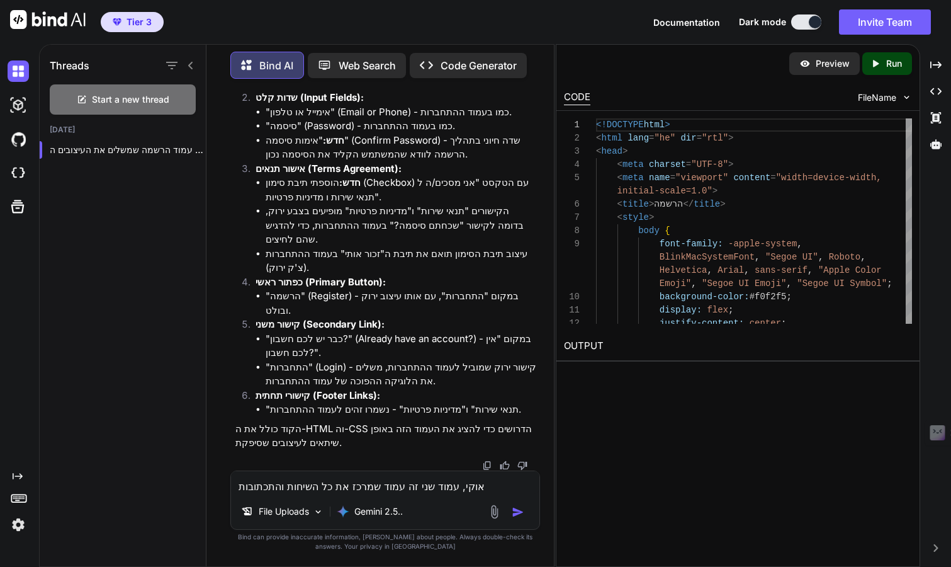
click at [512, 511] on img "button" at bounding box center [518, 511] width 13 height 13
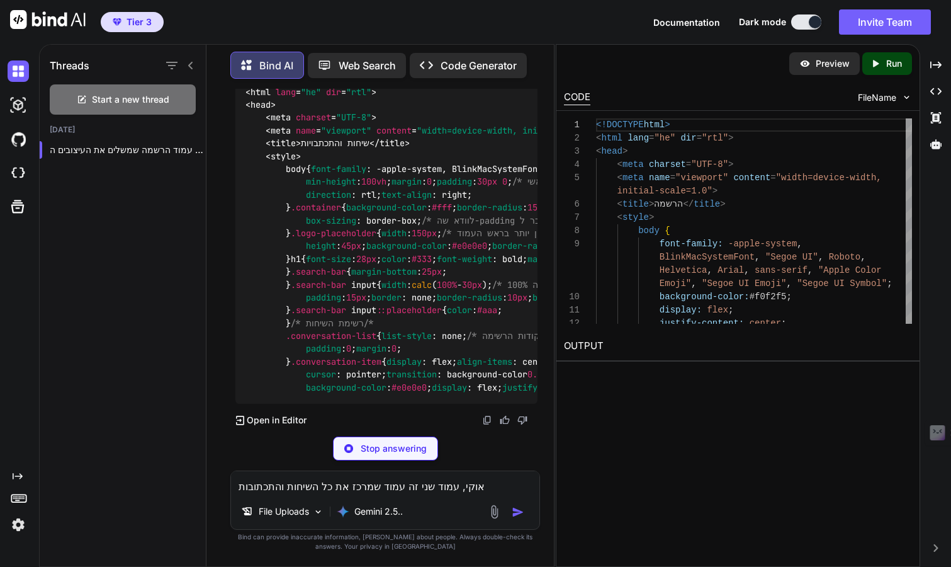
scroll to position [5021, 0]
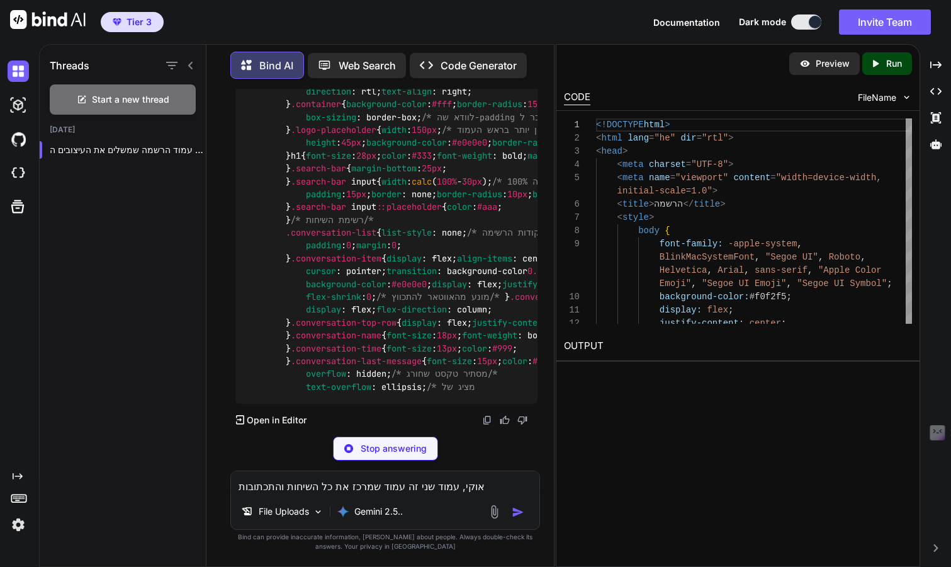
click at [405, 490] on textarea "אוקי, עמוד שני זה עמוד שמרכז את כל השיחות והתכתובות" at bounding box center [385, 482] width 308 height 23
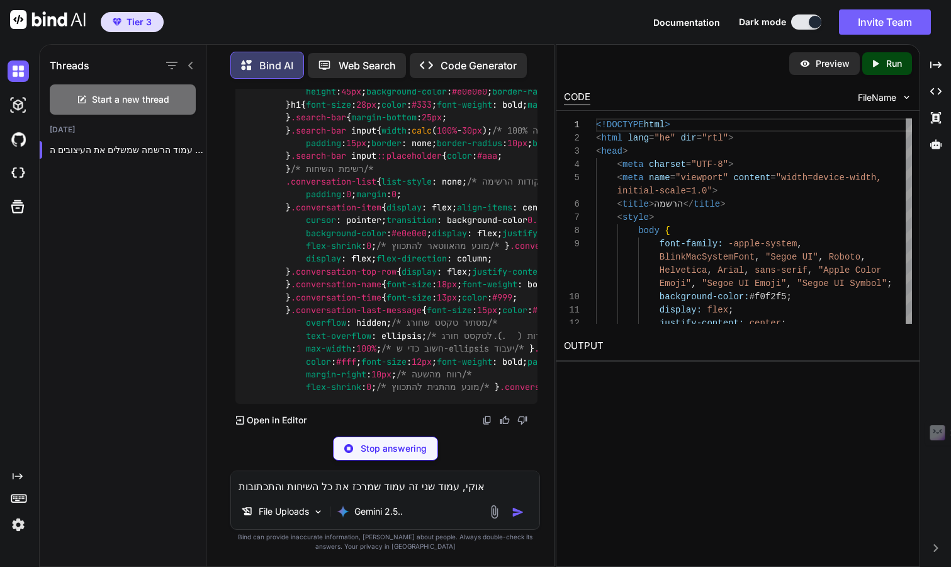
click at [416, 436] on div "Stop answering" at bounding box center [385, 448] width 105 height 24
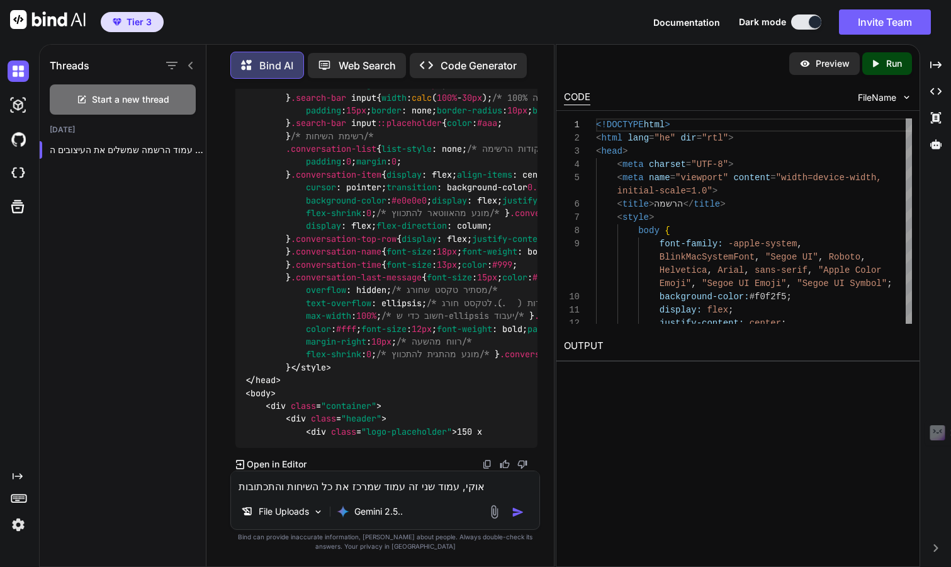
click at [405, 495] on div "אוקי, עמוד שני זה עמוד שמרכז את כל השיחות והתכתובות File Uploads Gemini 2.5.." at bounding box center [384, 499] width 309 height 59
click at [405, 490] on textarea "אוקי, עמוד שני זה עמוד שמרכז את כל השיחות והתכתובות" at bounding box center [385, 482] width 308 height 23
type textarea "אני אשלח תמונה ואל תיצור עד שאני אסיים את כל העמודים"
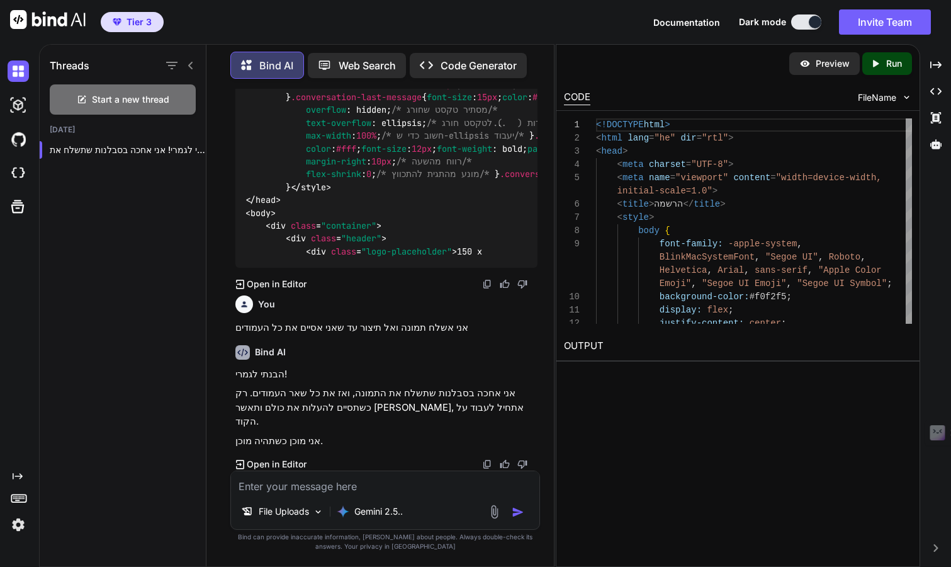
scroll to position [7085, 0]
click at [493, 507] on img at bounding box center [494, 511] width 14 height 14
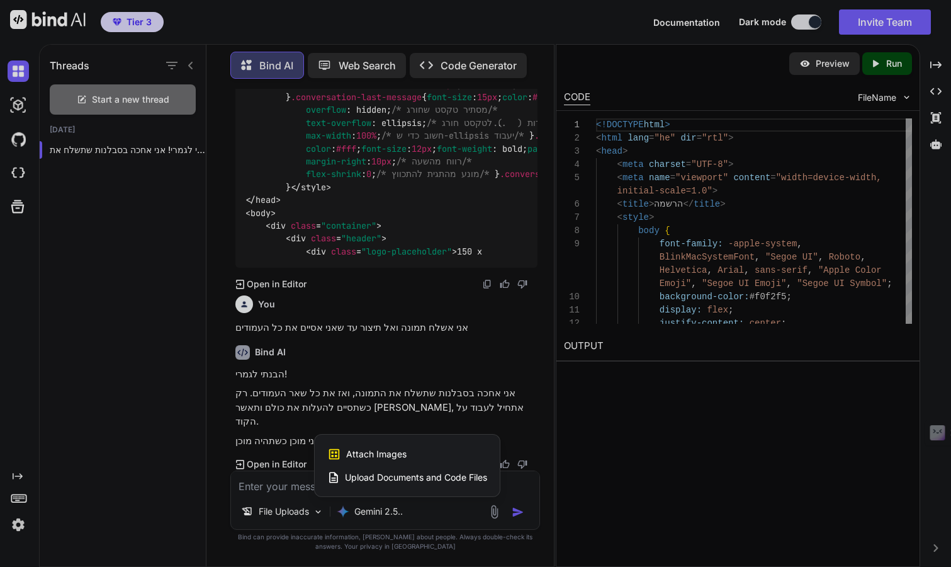
click at [406, 453] on div "Attach Images Image attachments are only supported in Claude and Gemini models." at bounding box center [407, 454] width 160 height 24
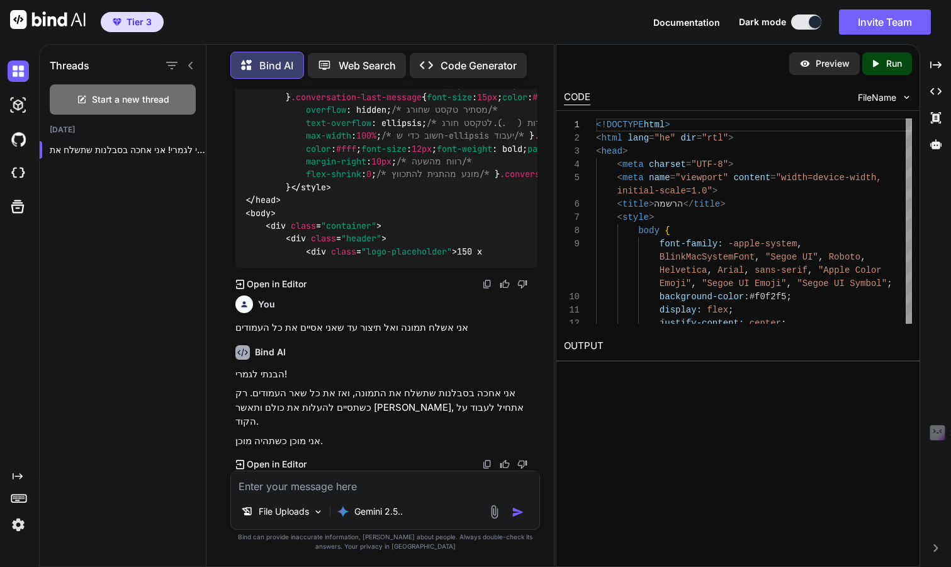
type input "C:\fakepath\Screenshot at Sep 04 10-28-37.png"
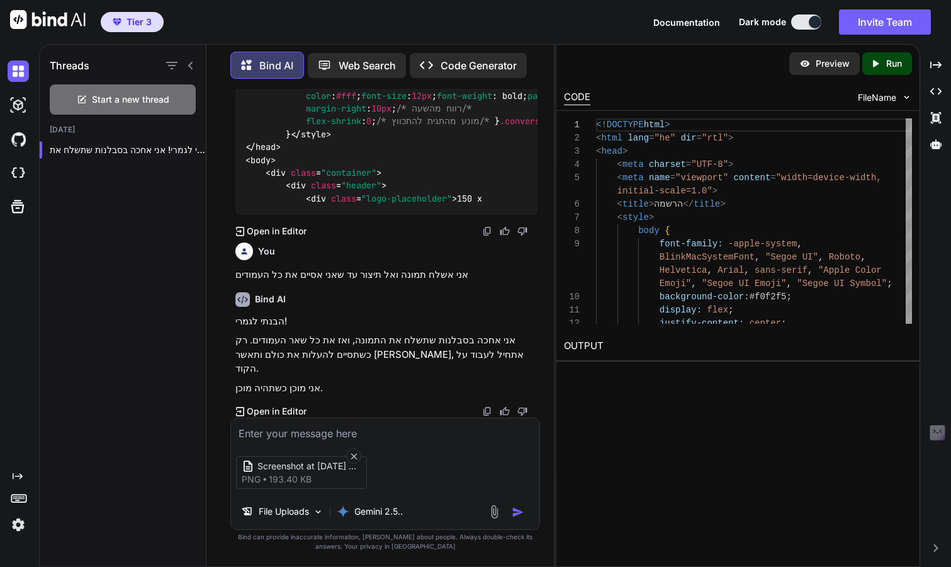
click at [514, 514] on img "button" at bounding box center [518, 511] width 13 height 13
click at [452, 431] on textarea at bounding box center [385, 429] width 308 height 23
type textarea "מצורף"
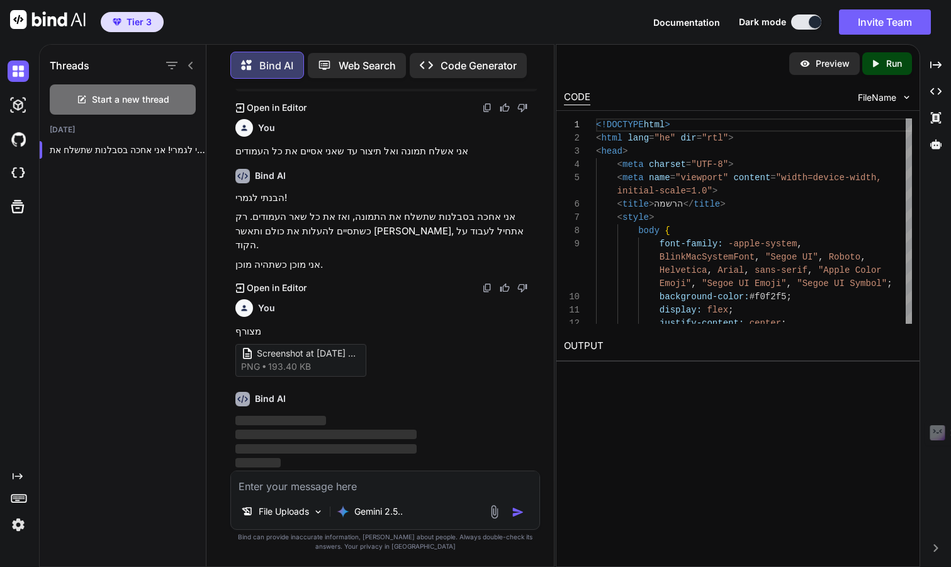
scroll to position [7261, 0]
click at [331, 367] on div "Screenshot at Sep 04 10-28-37 png 193.40 KB" at bounding box center [300, 360] width 131 height 33
click at [254, 354] on div "Screenshot at Sep 04 10-28-37" at bounding box center [299, 353] width 116 height 13
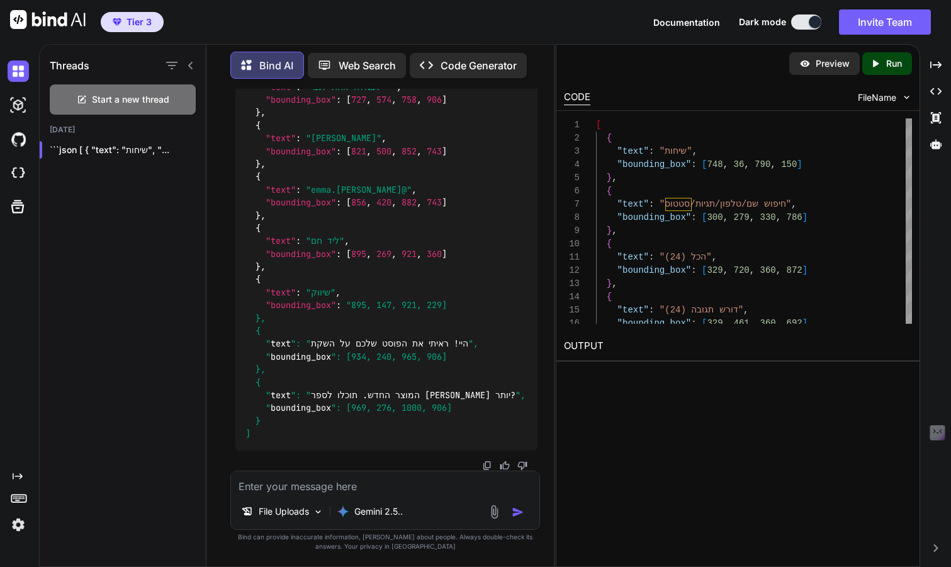
scroll to position [8679, 0]
click at [386, 486] on textarea at bounding box center [385, 482] width 308 height 23
type textarea "יש לך שאלות על העמוד הזה,?"
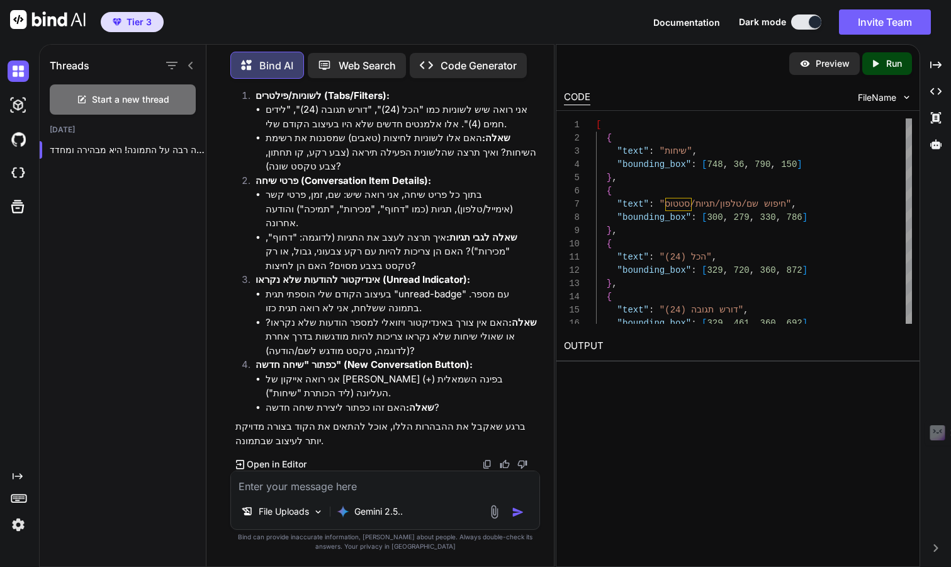
scroll to position [9121, 0]
click at [396, 131] on li "אני רואה שיש לשוניות כמו "הכל (24)", "דורש תגובה (24)", "לידים חמים (4)". אלו א…" at bounding box center [401, 117] width 271 height 28
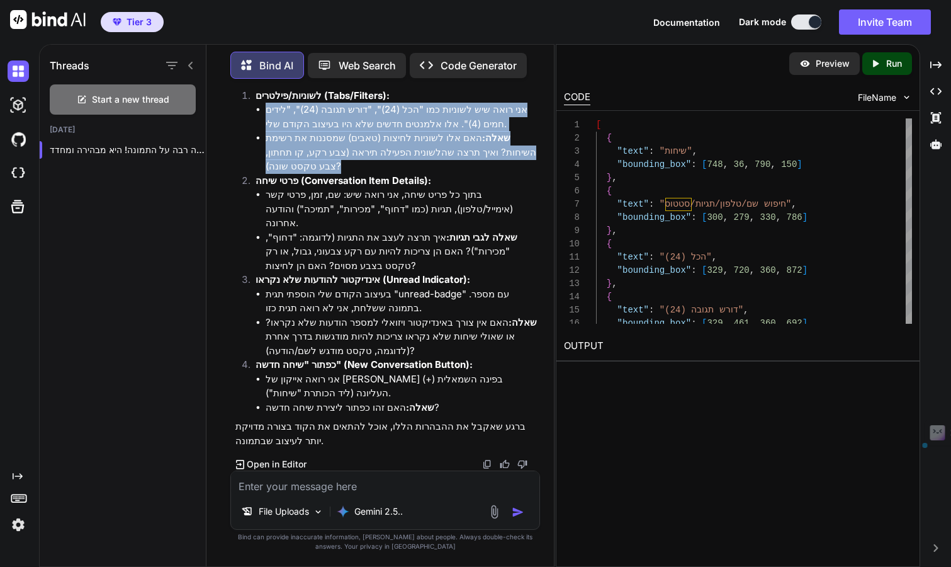
drag, startPoint x: 396, startPoint y: 175, endPoint x: 393, endPoint y: 200, distance: 25.4
click at [393, 174] on ul "אני רואה שיש לשוניות כמו "הכל (24)", "דורש תגובה (24)", "לידים חמים (4)". אלו א…" at bounding box center [396, 138] width 281 height 71
click at [393, 174] on li "שאלה: האם אלו לשוניות לחיצות (טאבים) שמסננות את רשימת השיחות? ואיך תרצה שהלשוני…" at bounding box center [401, 152] width 271 height 43
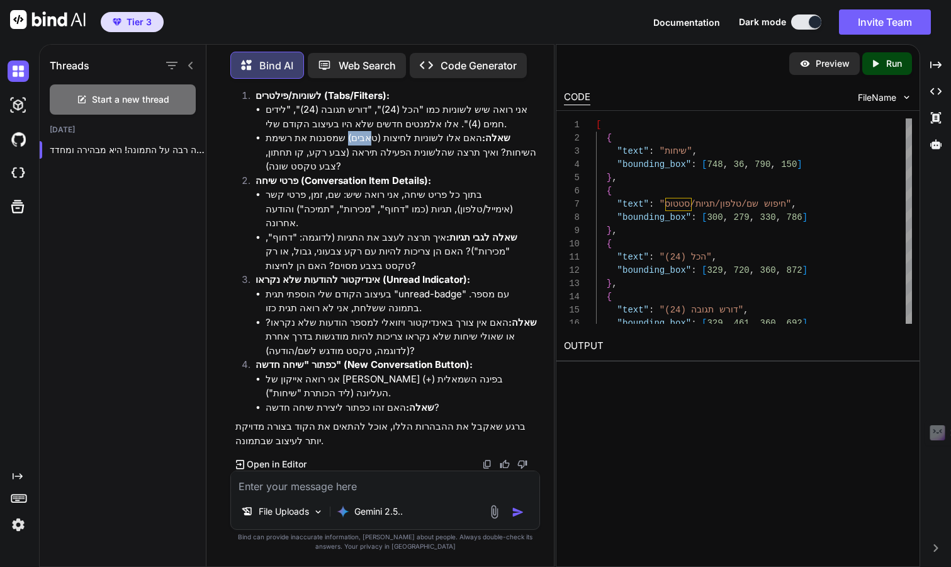
click at [393, 174] on li "שאלה: האם אלו לשוניות לחיצות (טאבים) שמסננות את רשימת השיחות? ואיך תרצה שהלשוני…" at bounding box center [401, 152] width 271 height 43
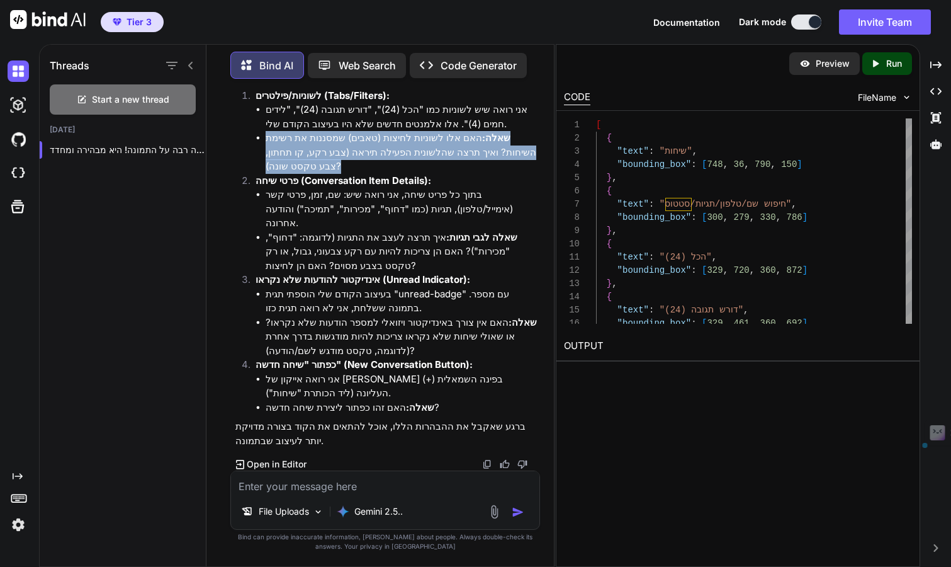
click at [393, 174] on li "שאלה: האם אלו לשוניות לחיצות (טאבים) שמסננות את רשימת השיחות? ואיך תרצה שהלשוני…" at bounding box center [401, 152] width 271 height 43
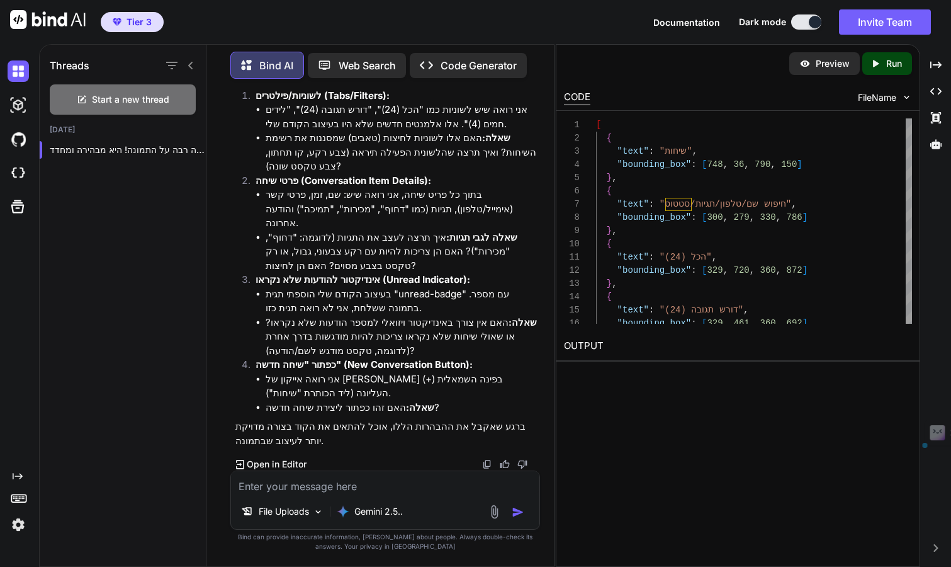
click at [434, 478] on textarea at bounding box center [385, 482] width 308 height 23
paste textarea "שאלה: האם אלו לשוניות לחיצות (טאבים) שמסננות את רשימת השיחות? ואיך תרצה שהלשוני…"
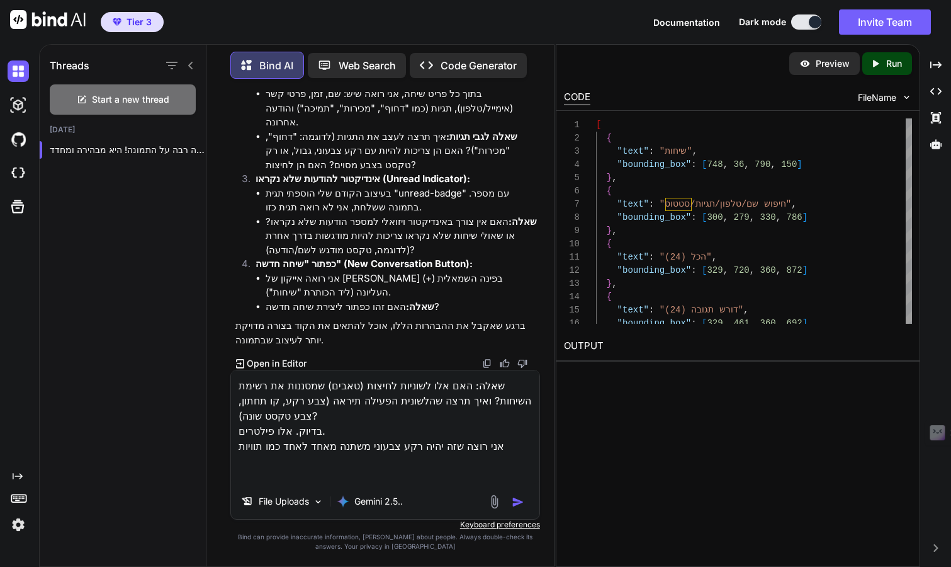
click at [446, 142] on strong "שאלה לגבי תגיות:" at bounding box center [481, 136] width 71 height 12
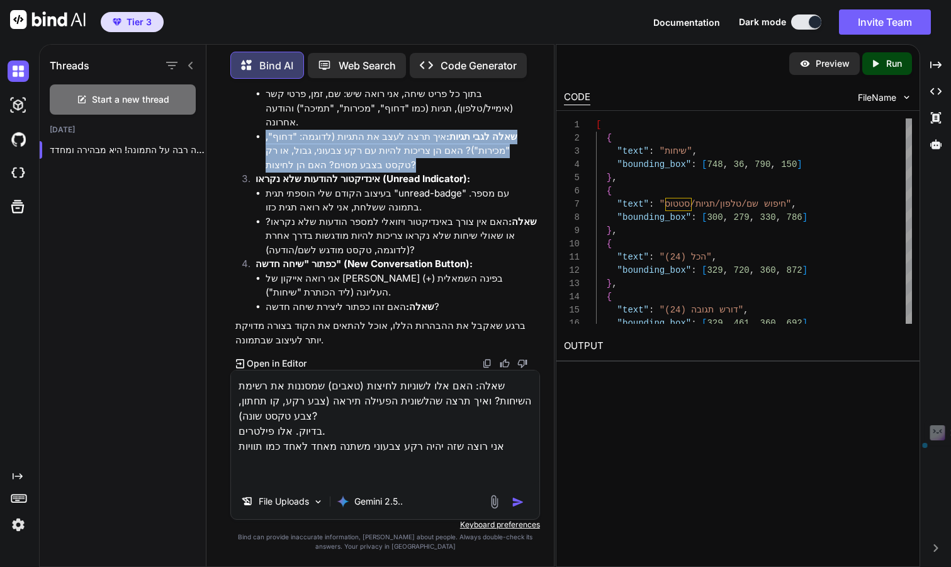
click at [446, 142] on strong "שאלה לגבי תגיות:" at bounding box center [481, 136] width 71 height 12
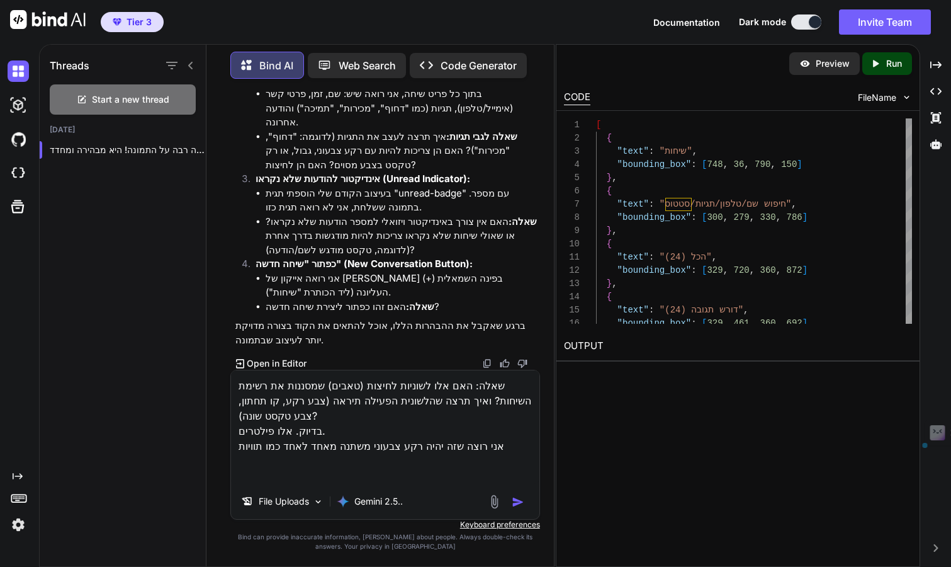
click at [440, 130] on li "בתוך כל פריט שיחה, אני רואה שיש: שם, זמן, פרטי קשר (אימייל/טלפון), תגיות (כמו "…" at bounding box center [401, 108] width 271 height 43
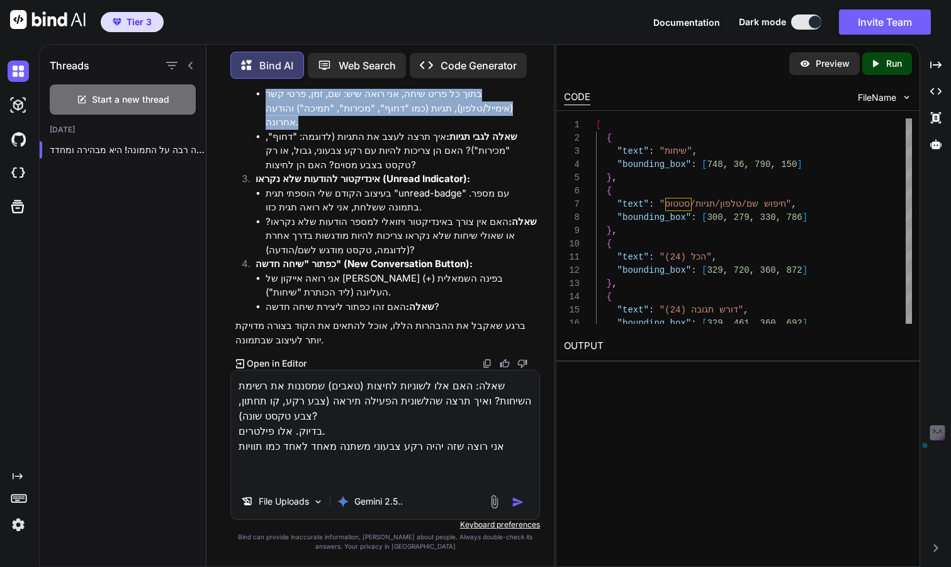
click at [440, 130] on li "בתוך כל פריט שיחה, אני רואה שיש: שם, זמן, פרטי קשר (אימייל/טלפון), תגיות (כמו "…" at bounding box center [401, 108] width 271 height 43
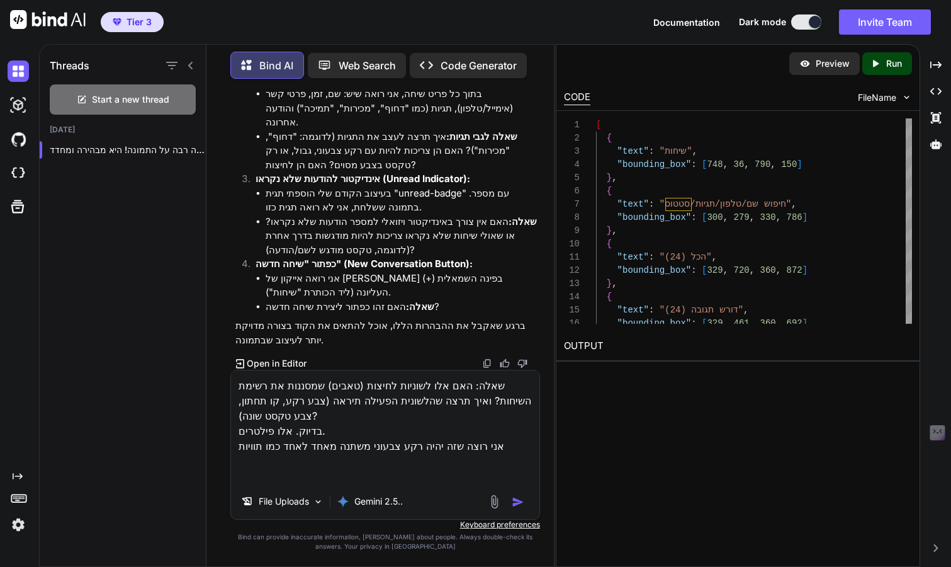
click at [411, 172] on li "שאלה לגבי תגיות: איך תרצה לעצב את התגיות (לדוגמה: "דחוף", "מכירות")? האם הן צרי…" at bounding box center [401, 151] width 271 height 43
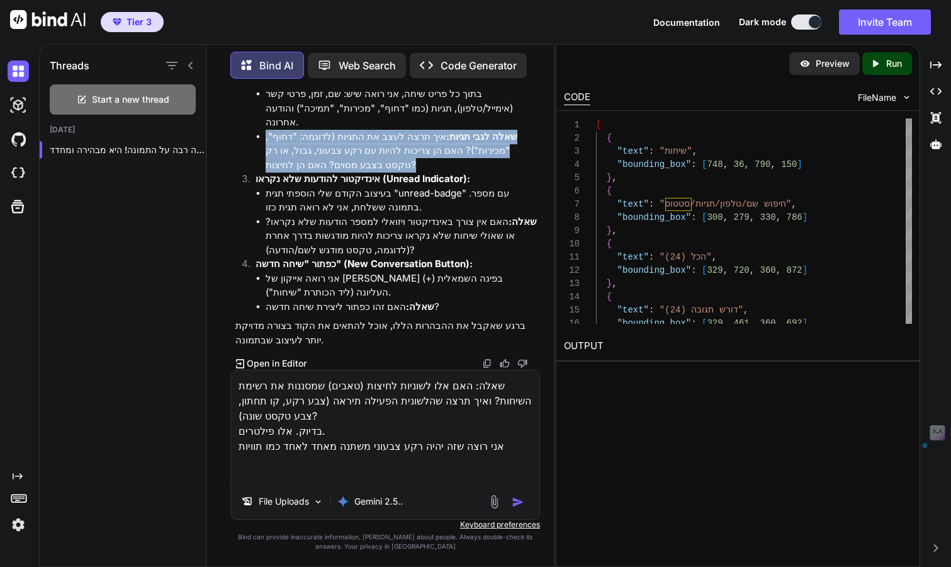
click at [411, 172] on li "שאלה לגבי תגיות: איך תרצה לעצב את התגיות (לדוגמה: "דחוף", "מכירות")? האם הן צרי…" at bounding box center [401, 151] width 271 height 43
copy ol "שאלה לגבי תגיות: איך תרצה לעצב את התגיות (לדוגמה: "דחוף", "מכירות")? האם הן צרי…"
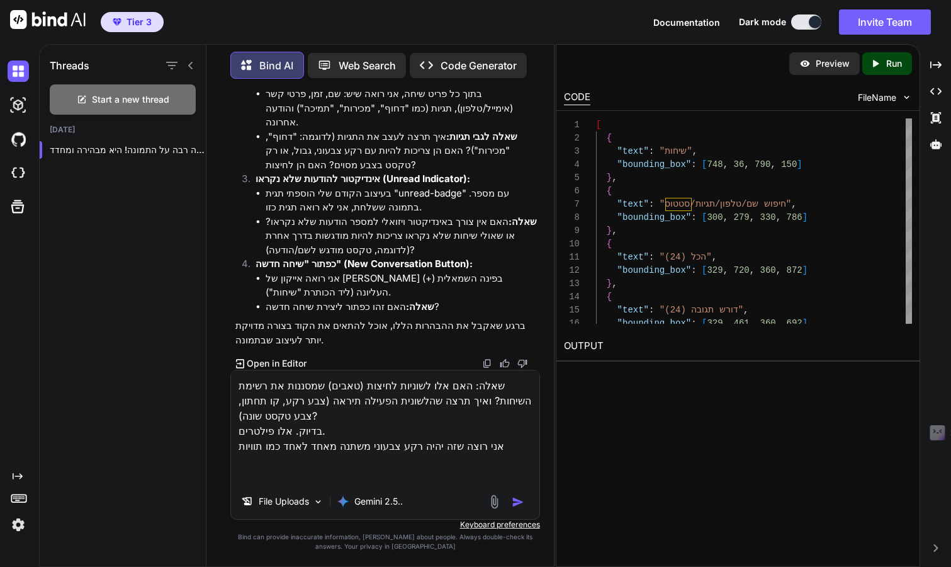
click at [347, 469] on textarea "שאלה: האם אלו לשוניות לחיצות (טאבים) שמסננות את רשימת השיחות? ואיך תרצה שהלשוני…" at bounding box center [385, 426] width 308 height 113
paste textarea "שאלה לגבי תגיות: איך תרצה לעצב את התגיות (לדוגמה: "דחוף", "מכירות")? האם הן צרי…"
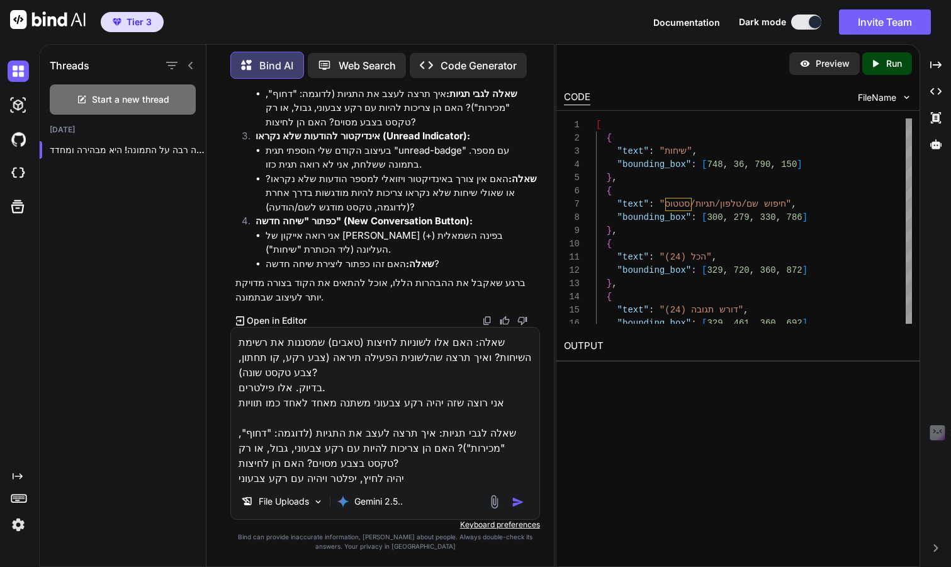
scroll to position [9300, 0]
click at [361, 166] on li "בעיצוב הקודם שלי הוספתי תגית "unread-badge" עם מספר. בתמונה ששלחת, אני לא רואה …" at bounding box center [401, 158] width 271 height 28
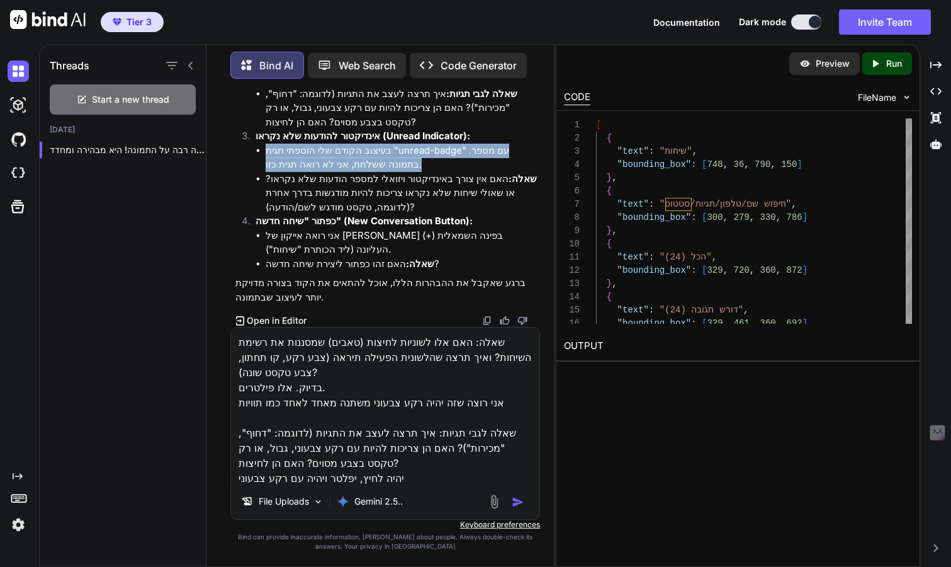
click at [361, 166] on li "בעיצוב הקודם שלי הוספתי תגית "unread-badge" עם מספר. בתמונה ששלחת, אני לא רואה …" at bounding box center [401, 158] width 271 height 28
copy ul "בעיצוב הקודם שלי הוספתי תגית "unread-badge" עם מספר. בתמונה ששלחת, אני לא רואה …"
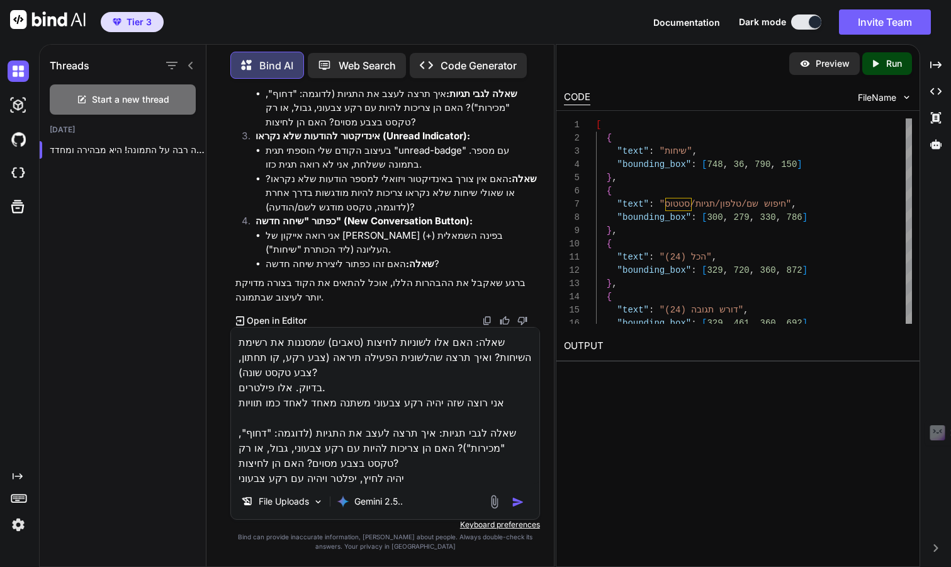
click at [472, 489] on div "File Uploads Gemini 2.5.." at bounding box center [385, 503] width 308 height 30
click at [463, 475] on textarea "שאלה: האם אלו לשוניות לחיצות (טאבים) שמסננות את רשימת השיחות? ואיך תרצה שהלשוני…" at bounding box center [385, 405] width 308 height 156
paste textarea "בעיצוב הקודם שלי הוספתי תגית "unread-badge" עם מספר. בתמונה ששלחת, אני לא רואה …"
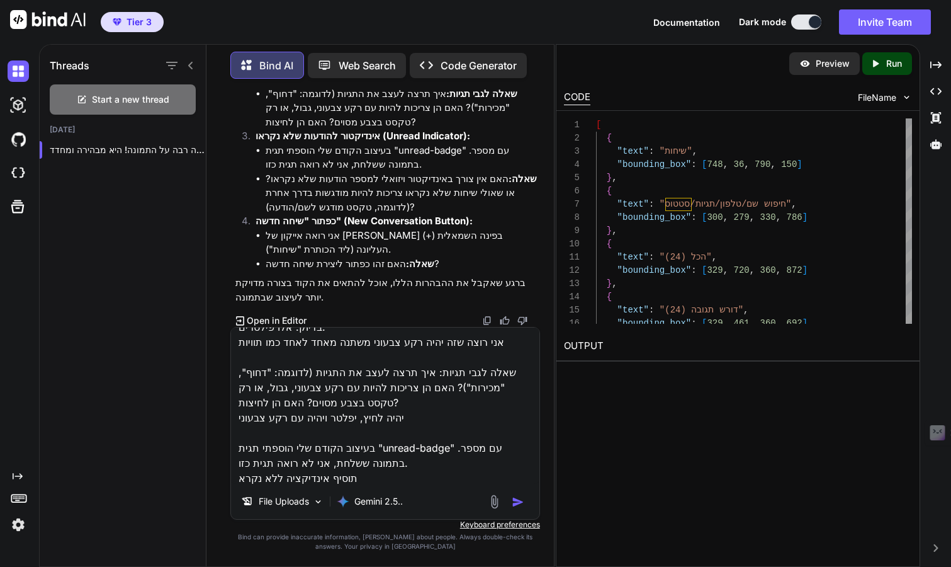
scroll to position [9316, 0]
click at [349, 236] on li "אני רואה אייקון של פלוס (+) בפינה השמאלית העליונה (ליד הכותרת "שיחות")." at bounding box center [401, 243] width 271 height 28
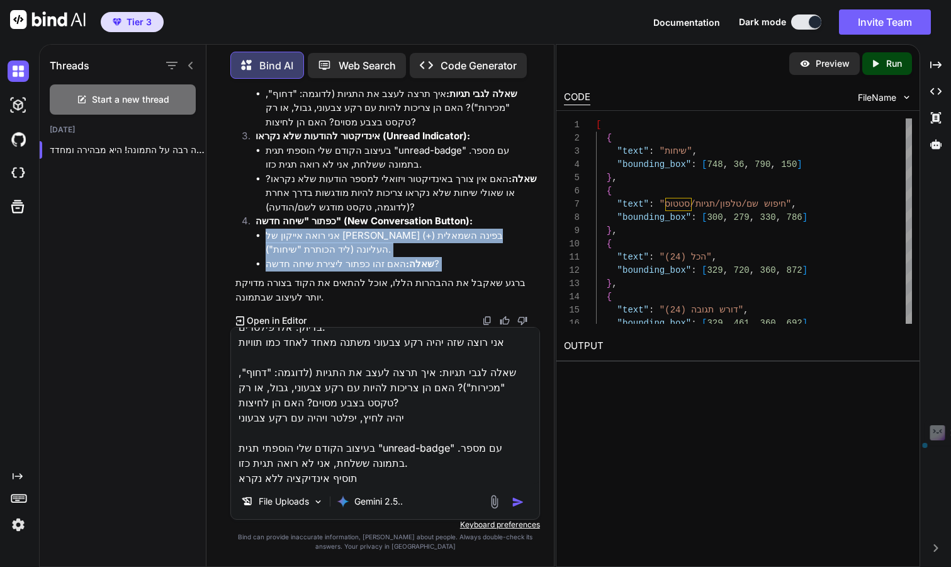
drag, startPoint x: 349, startPoint y: 236, endPoint x: 336, endPoint y: 262, distance: 29.6
click at [336, 262] on ul "אני רואה אייקון של פלוס (+) בפינה השמאלית העליונה (ליד הכותרת "שיחות"). שאלה: ה…" at bounding box center [396, 250] width 281 height 43
copy div "אני רואה אייקון של פלוס (+) בפינה השמאלית העליונה (ליד הכותרת "שיחות"). שאלה: ה…"
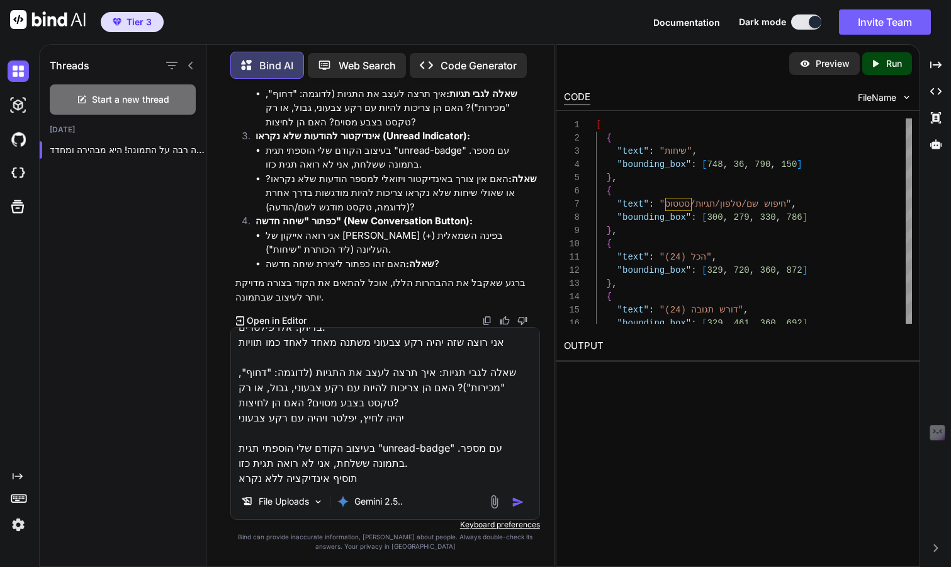
click at [420, 489] on div "File Uploads Gemini 2.5.." at bounding box center [385, 503] width 308 height 30
click at [426, 475] on textarea "שאלה: האם אלו לשוניות לחיצות (טאבים) שמסננות את רשימת השיחות? ואיך תרצה שהלשוני…" at bounding box center [385, 405] width 308 height 156
paste textarea "אני רואה אייקון של פלוס (+) בפינה השמאלית העליונה (ליד הכותרת "שיחות"). שאלה: ה…"
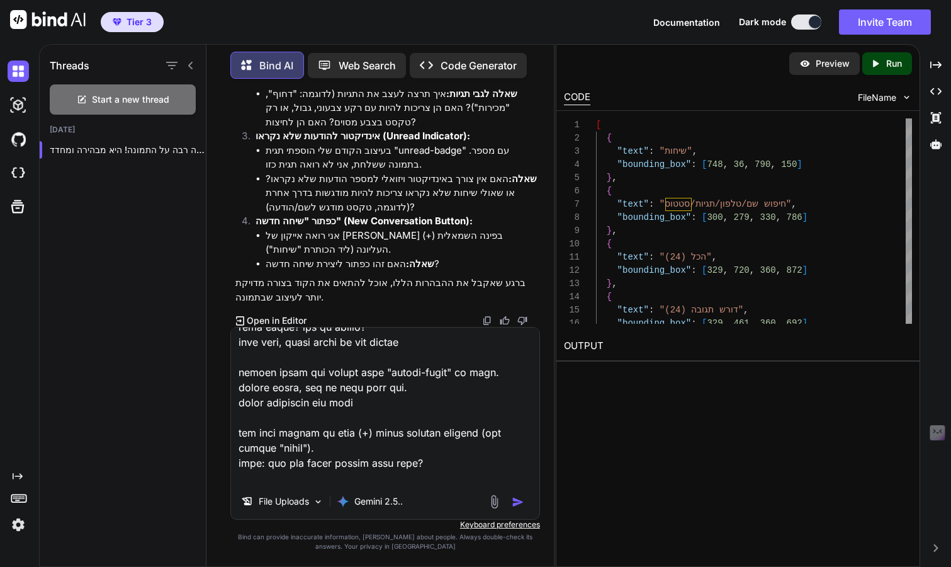
scroll to position [152, 0]
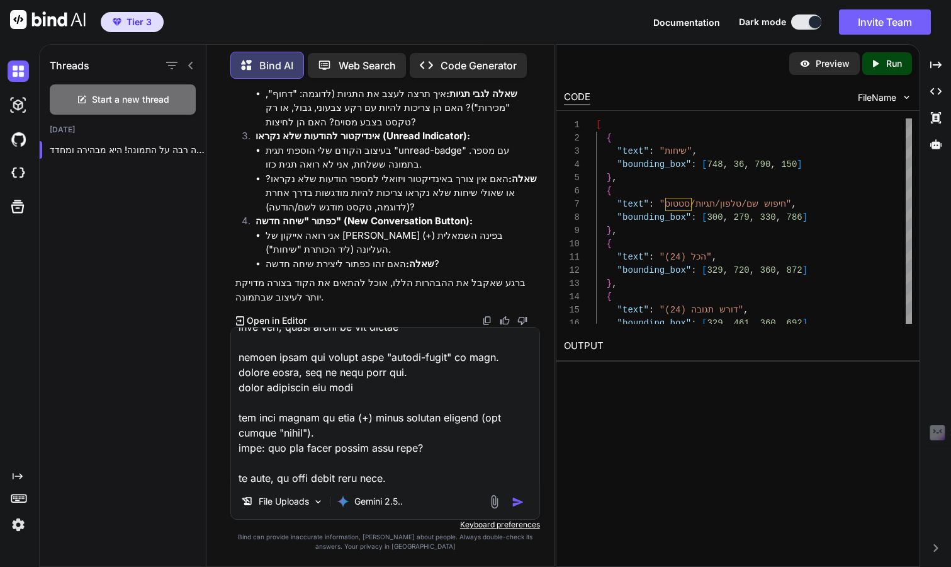
click at [376, 475] on textarea at bounding box center [385, 405] width 308 height 156
type textarea "שאלה: האם אלו לשוניות לחיצות (טאבים) שמסננות את רשימת השיחות? ואיך תרצה שהלשוני…"
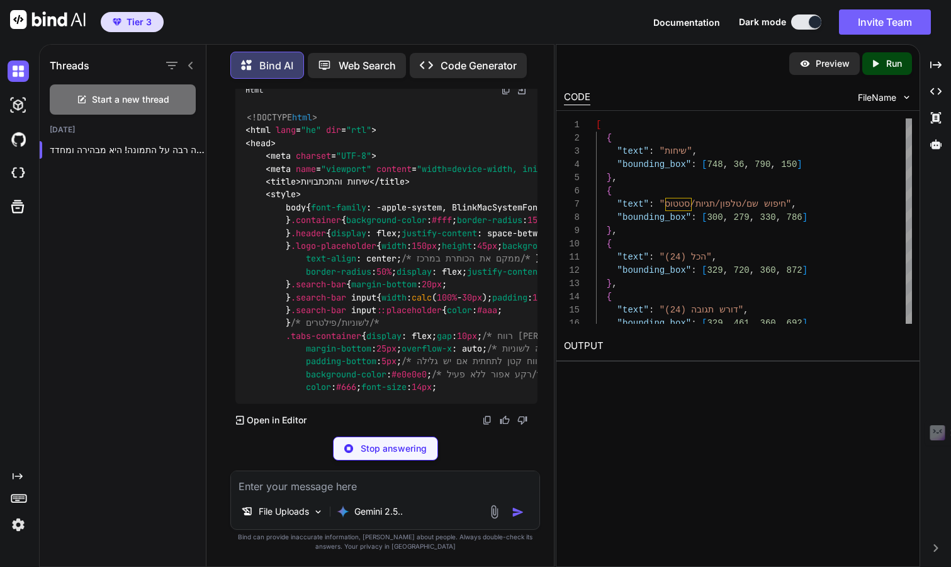
scroll to position [10890, 0]
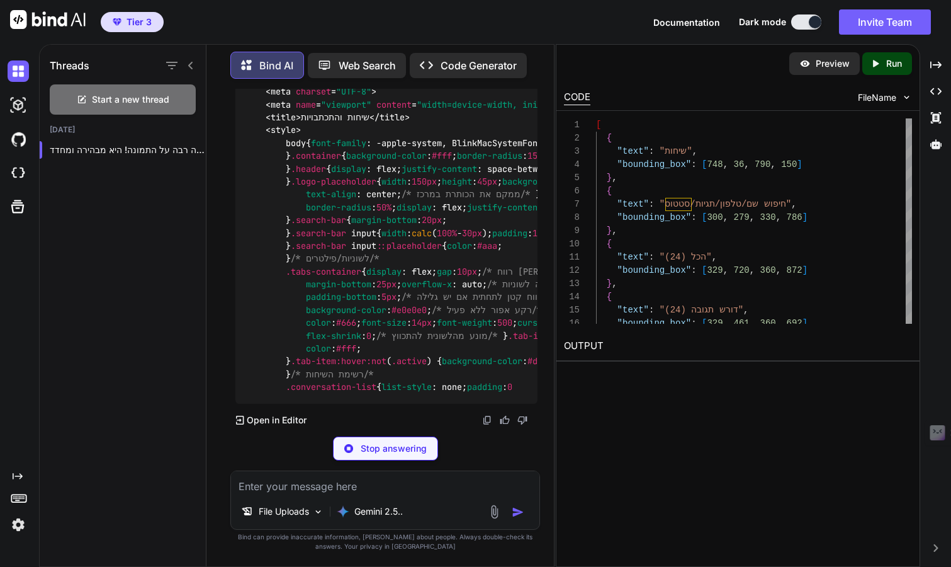
click at [399, 447] on p "Stop answering" at bounding box center [394, 448] width 66 height 13
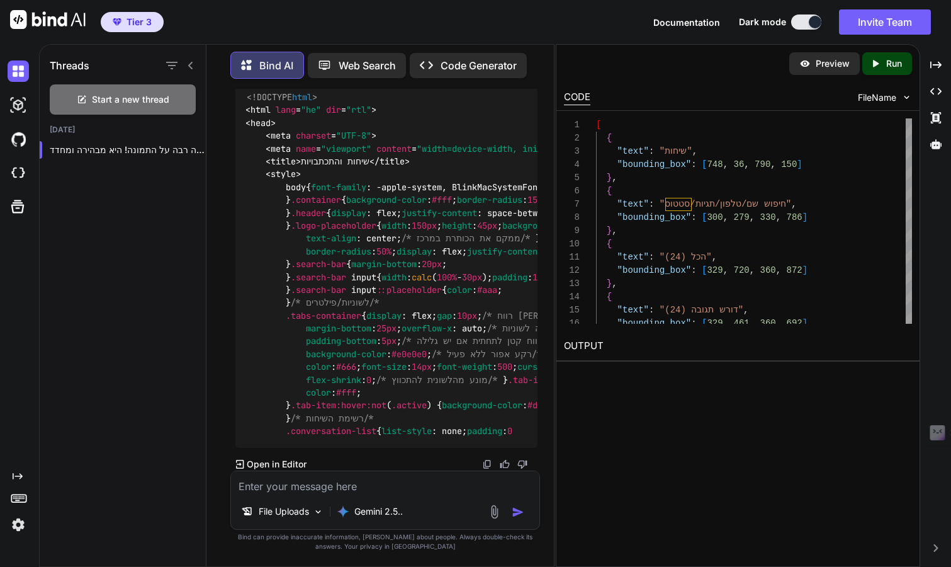
click at [392, 492] on textarea at bounding box center [385, 482] width 308 height 23
type textarea "אל תיצור עד שאסיים לשלוח את כל העמודים"
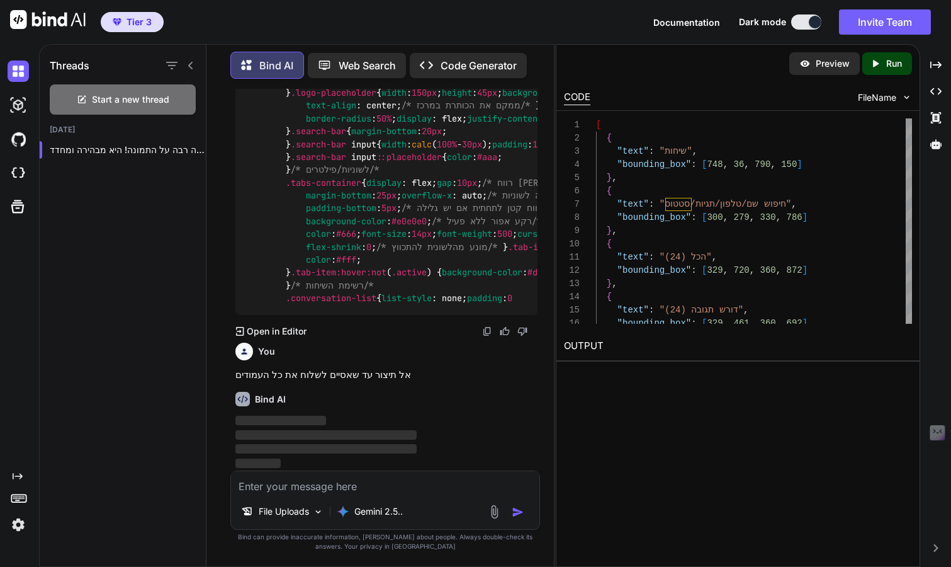
scroll to position [11248, 0]
